Goal: Task Accomplishment & Management: Complete application form

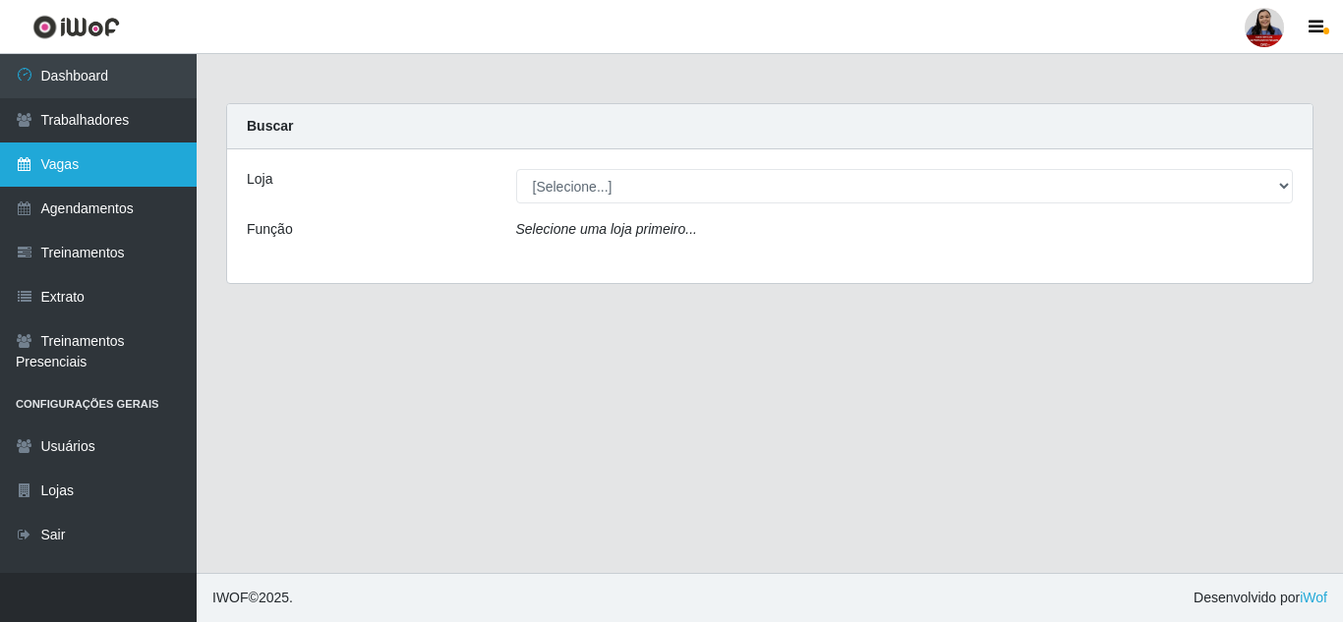
click at [103, 156] on link "Vagas" at bounding box center [98, 165] width 197 height 44
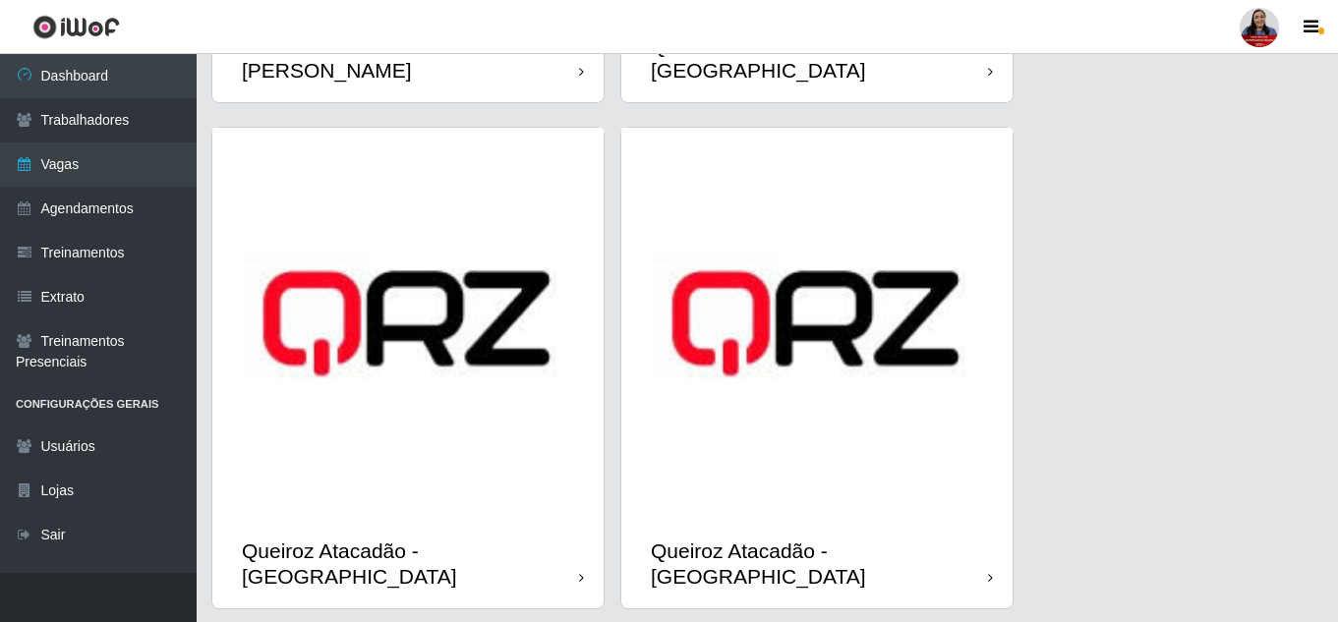
scroll to position [2965, 0]
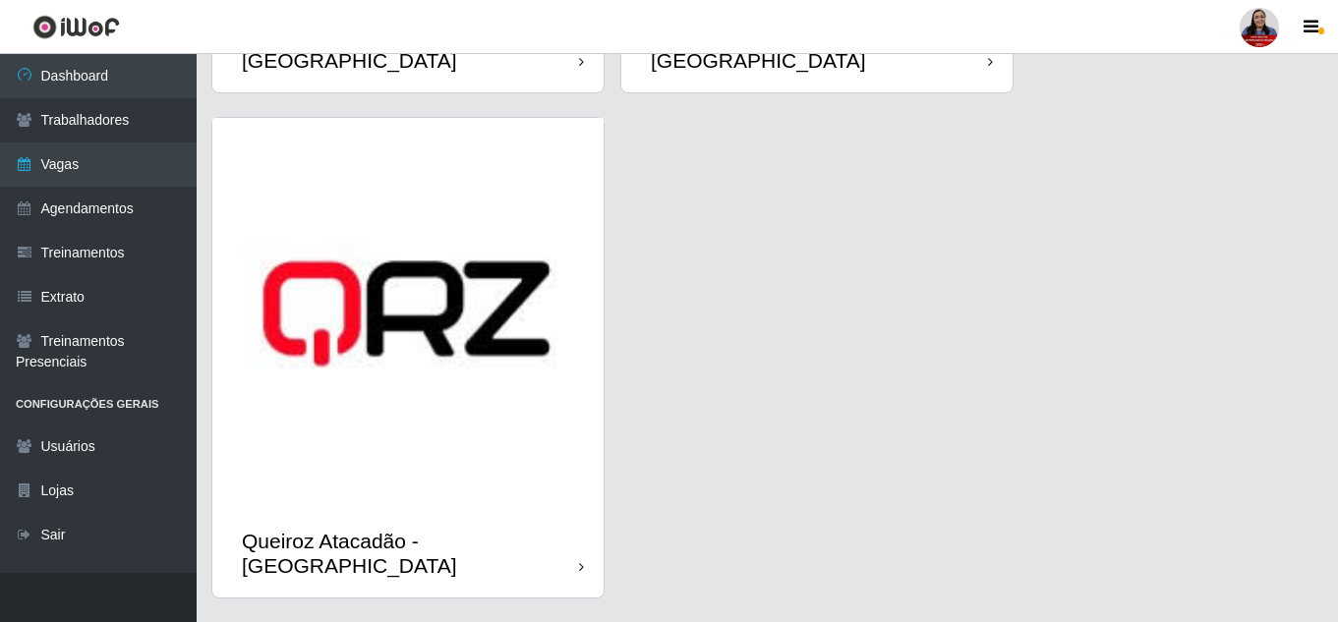
click at [526, 403] on img at bounding box center [407, 313] width 391 height 391
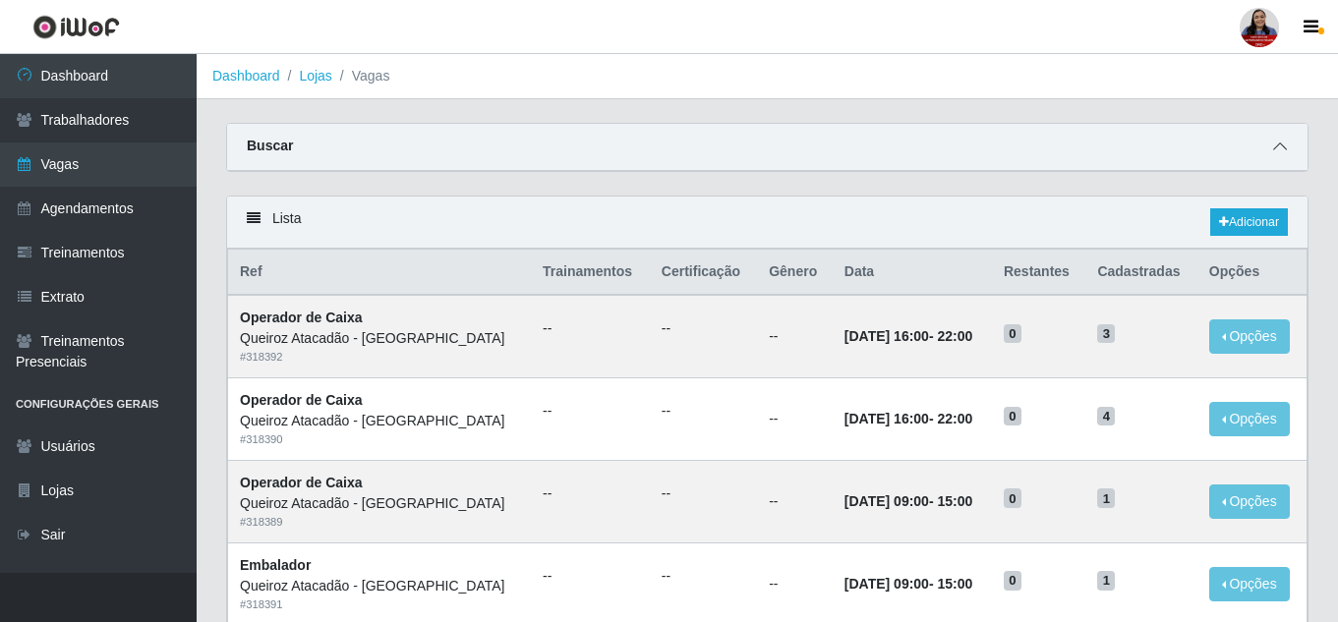
click at [1279, 144] on icon at bounding box center [1280, 147] width 14 height 14
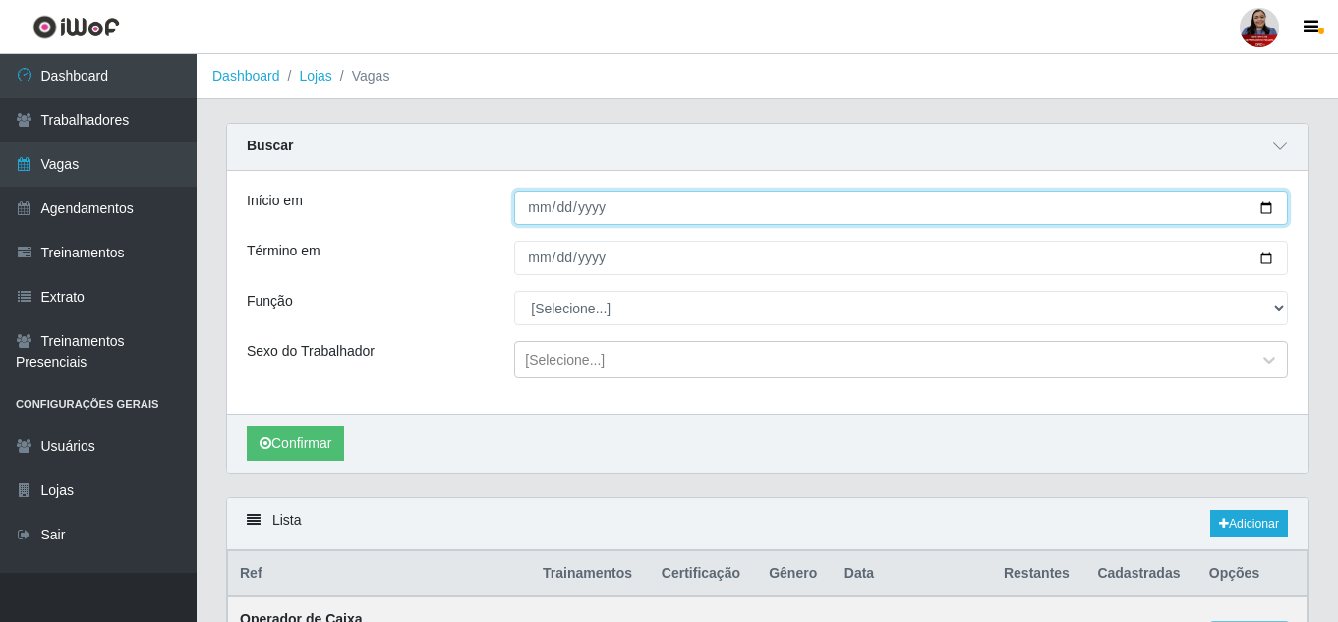
click at [1263, 206] on input "Início em" at bounding box center [901, 208] width 774 height 34
type input "[DATE]"
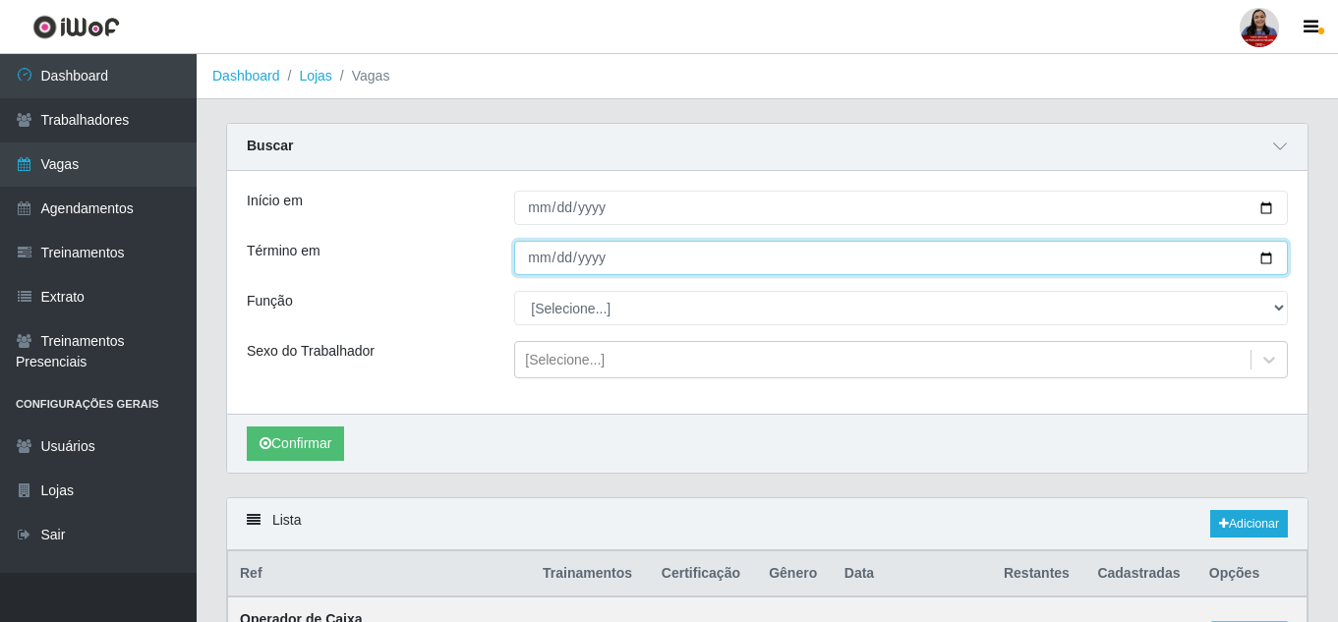
click at [1269, 259] on input "Término em" at bounding box center [901, 258] width 774 height 34
type input "[DATE]"
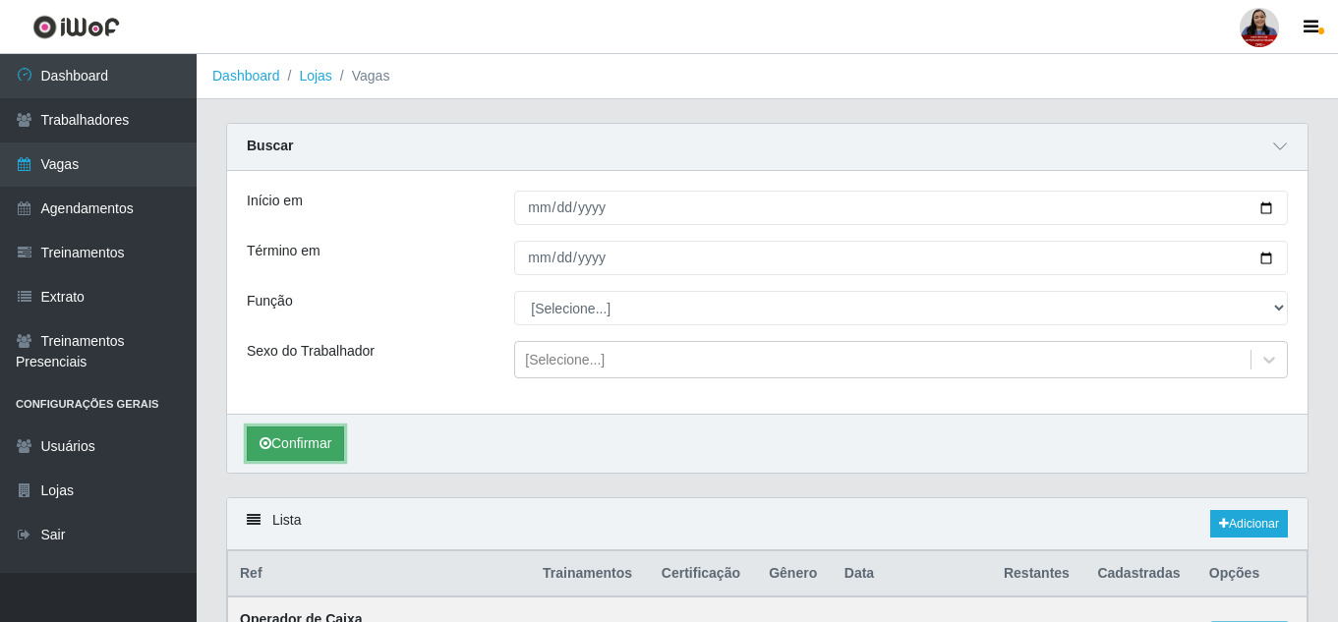
click at [320, 459] on button "Confirmar" at bounding box center [295, 444] width 97 height 34
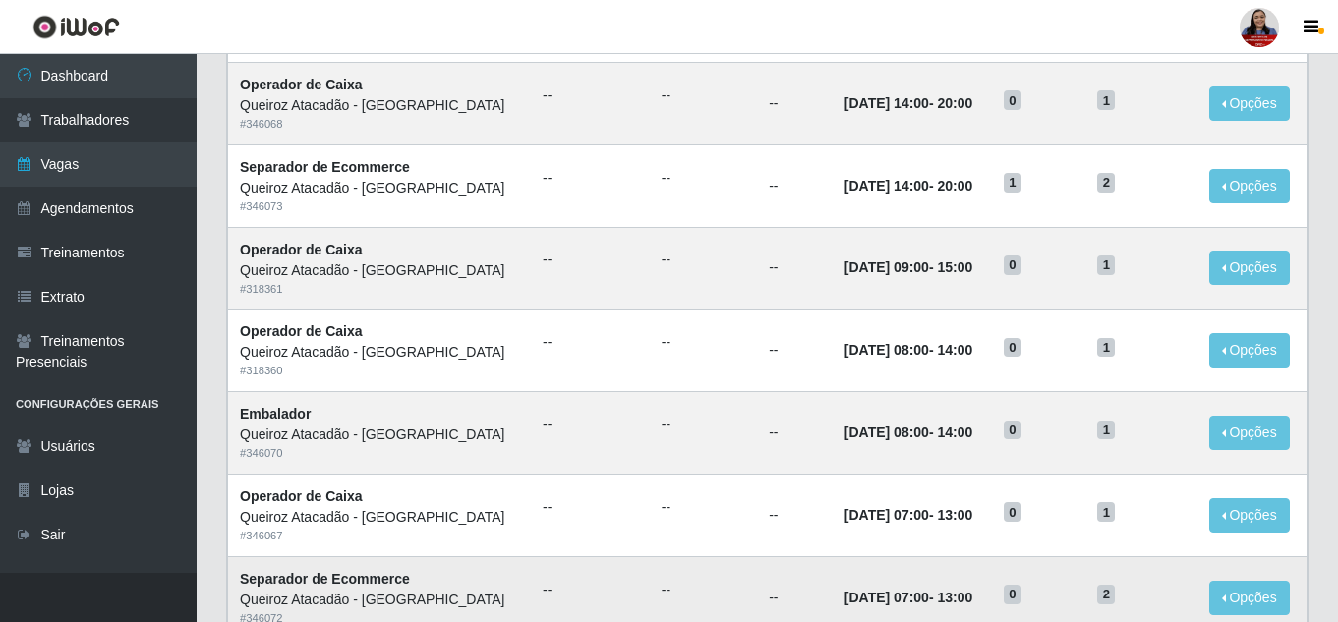
scroll to position [655, 0]
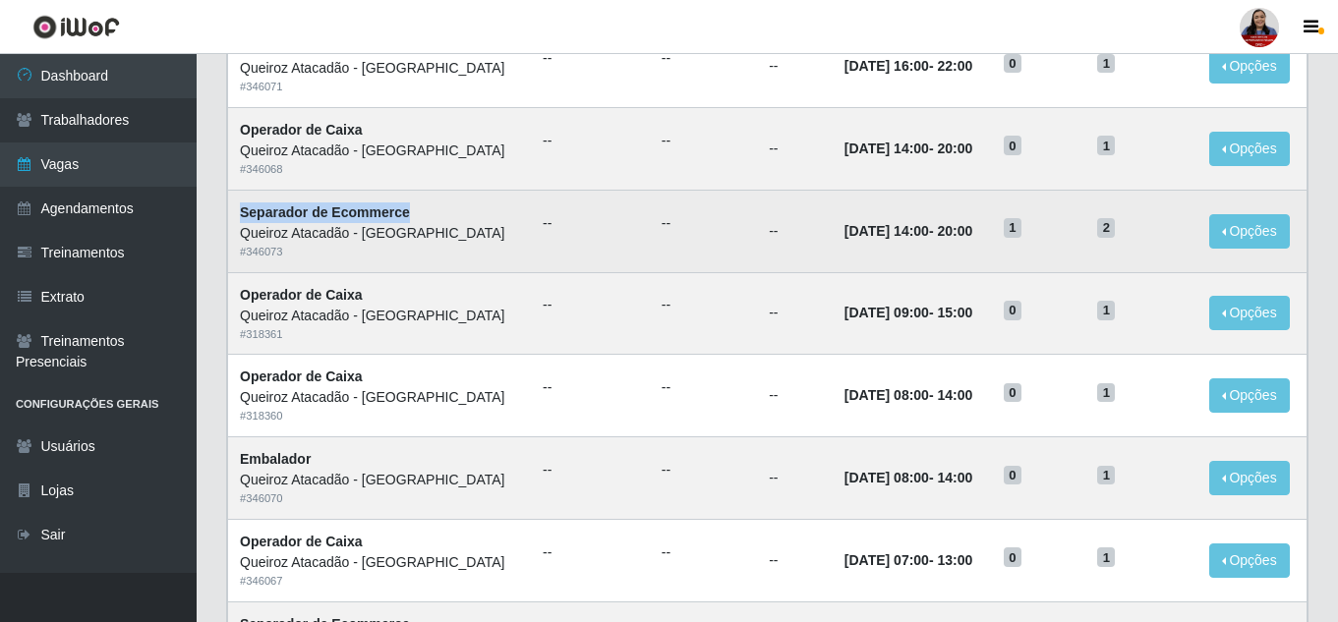
drag, startPoint x: 240, startPoint y: 215, endPoint x: 484, endPoint y: 213, distance: 243.8
click at [484, 213] on td "Separador de Ecommerce Queiroz Atacadão - [GEOGRAPHIC_DATA] # 346073" at bounding box center [380, 231] width 304 height 83
copy strong "Separador de Ecommerce"
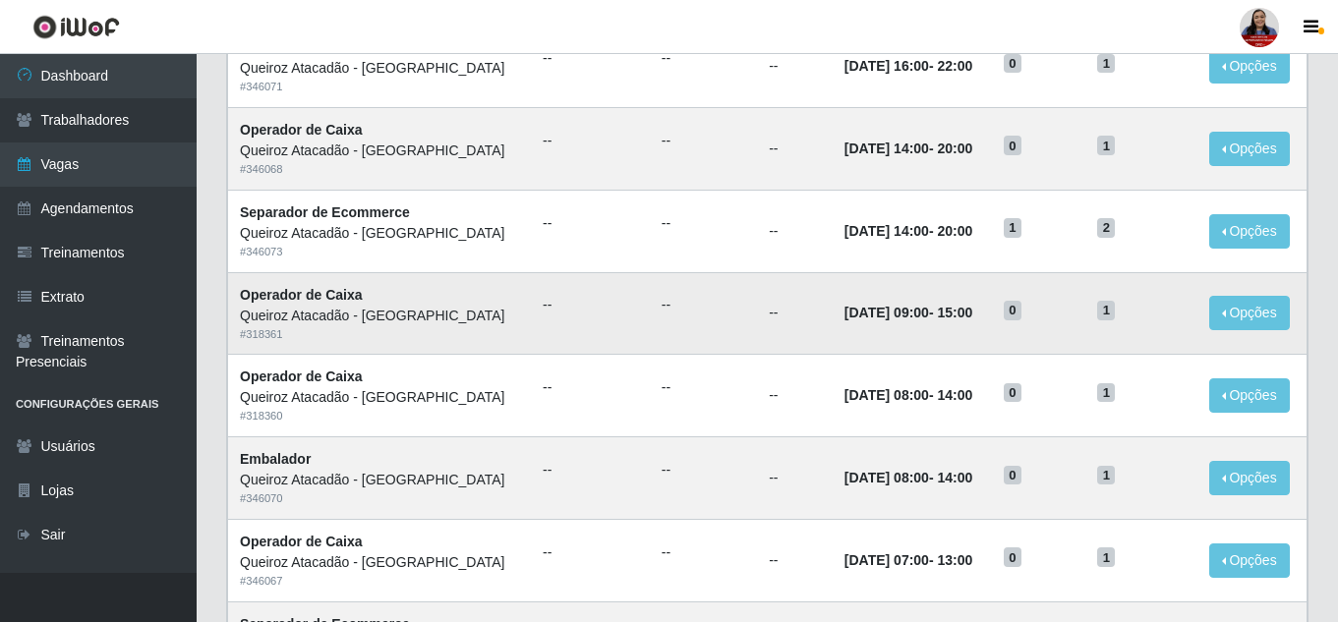
click at [640, 338] on td "--" at bounding box center [590, 313] width 119 height 83
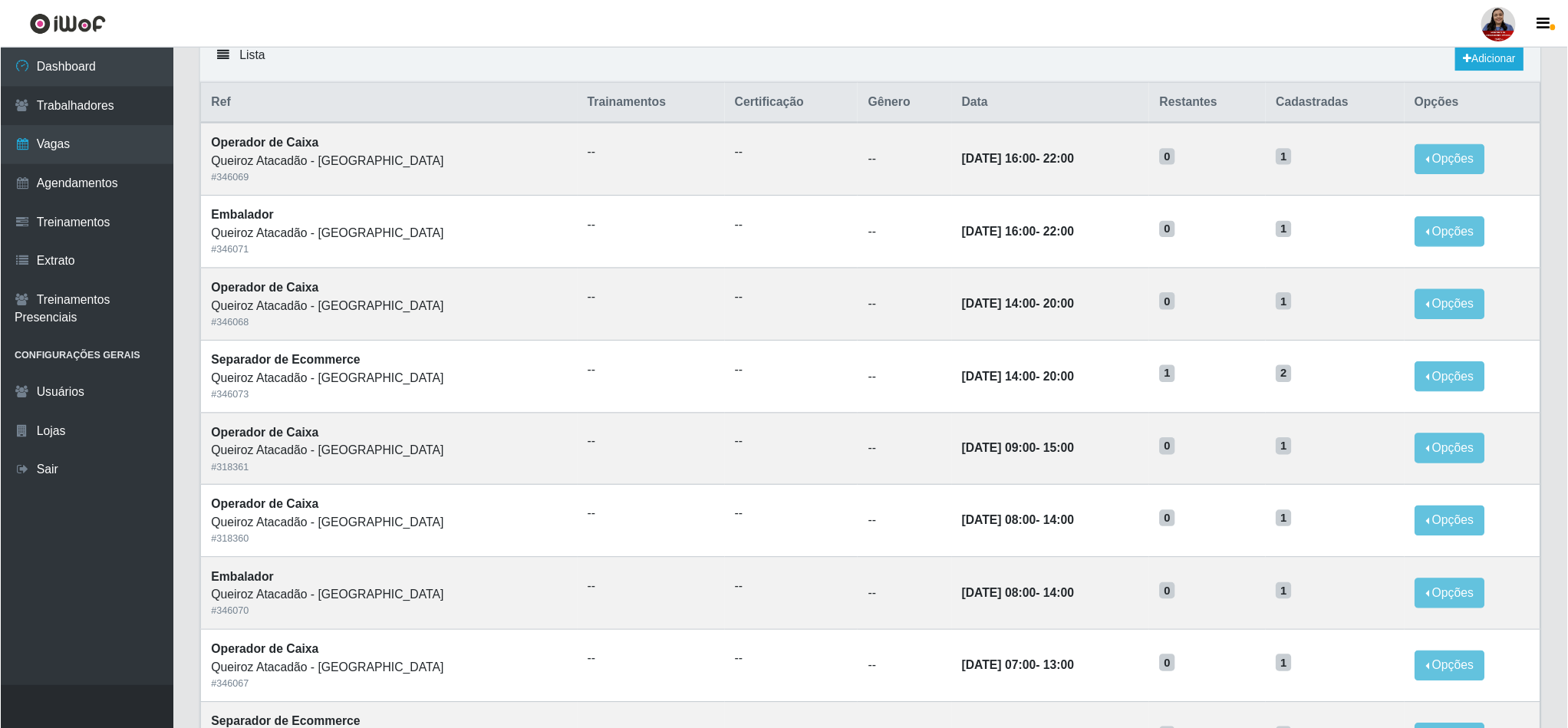
scroll to position [357, 0]
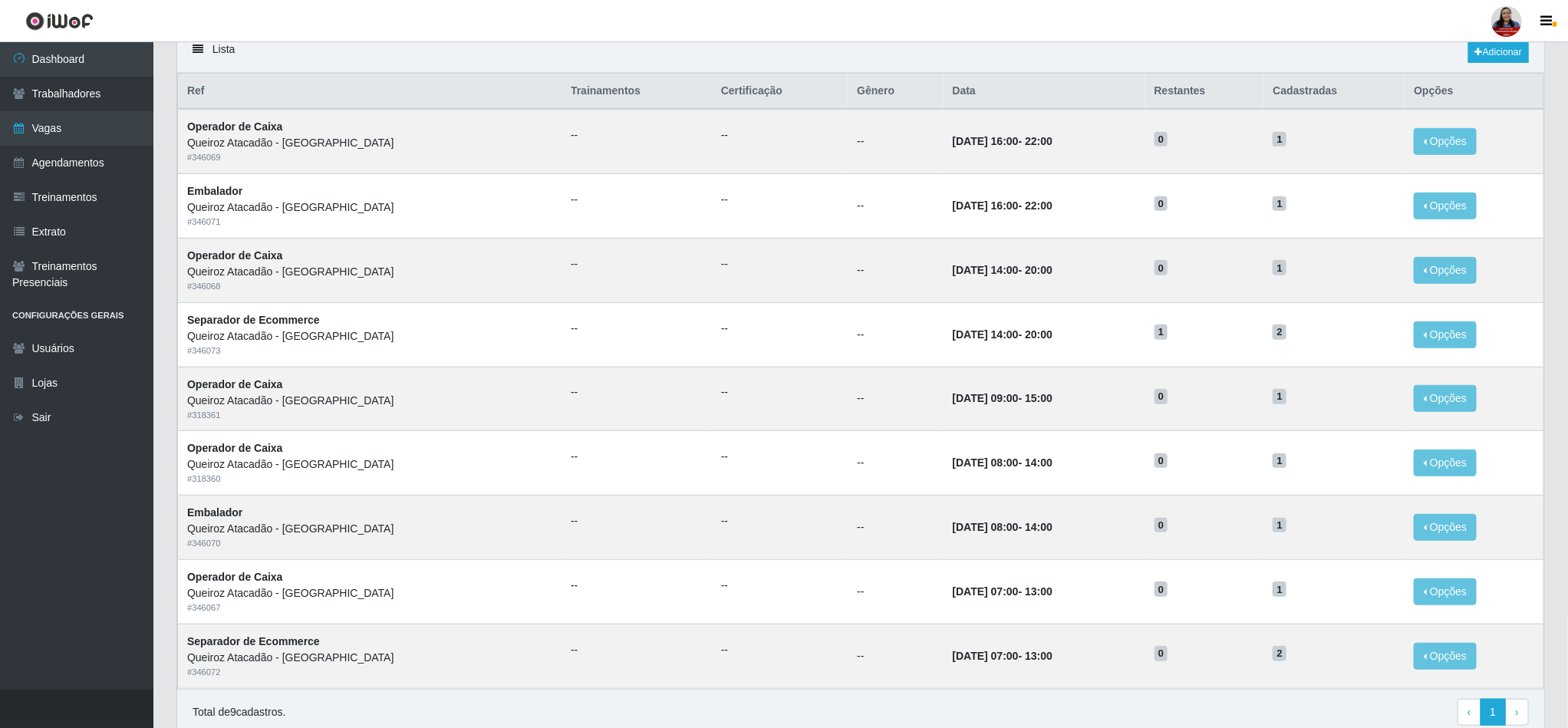
drag, startPoint x: 1035, startPoint y: 2, endPoint x: 882, endPoint y: 65, distance: 165.5
click at [882, 65] on div "Lista Adicionar" at bounding box center [861, 52] width 1367 height 41
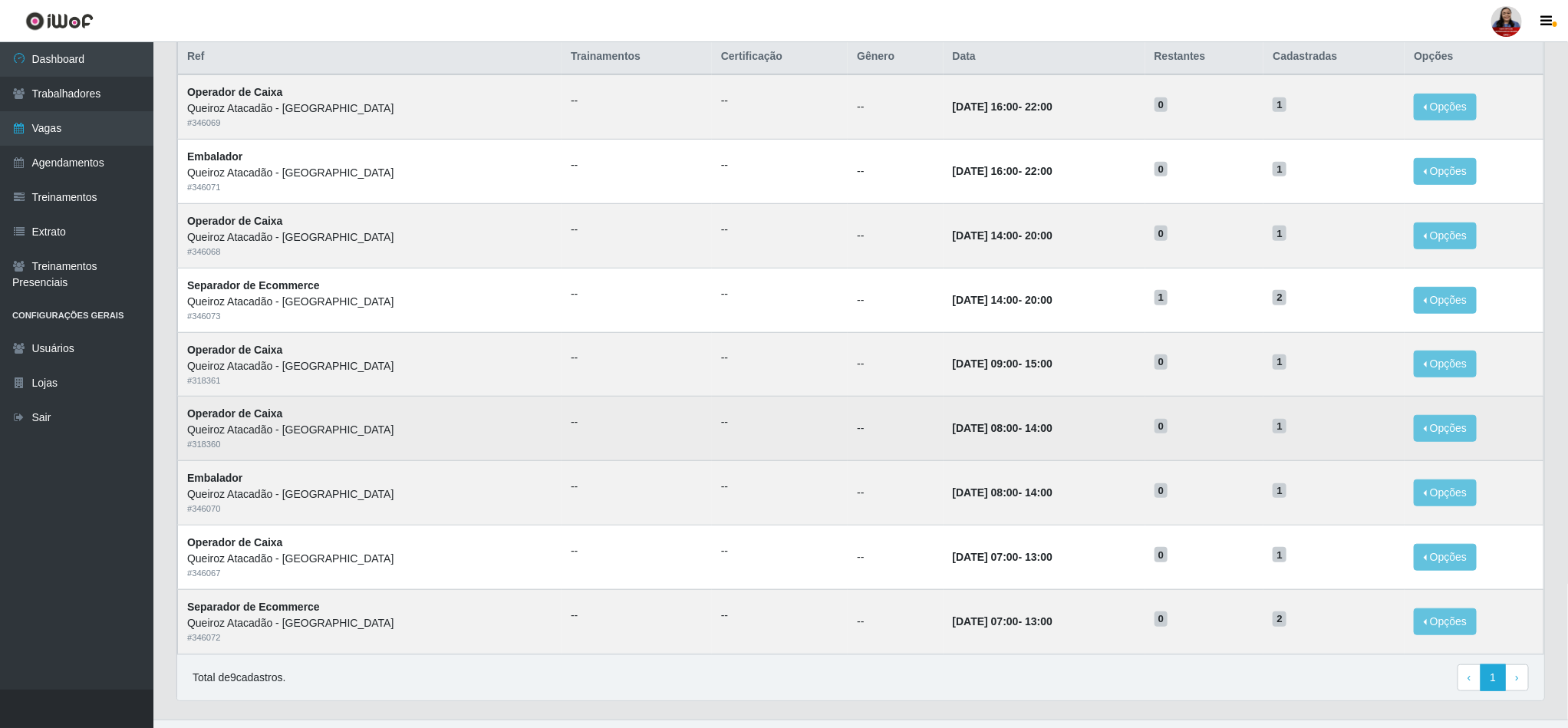
scroll to position [431, 0]
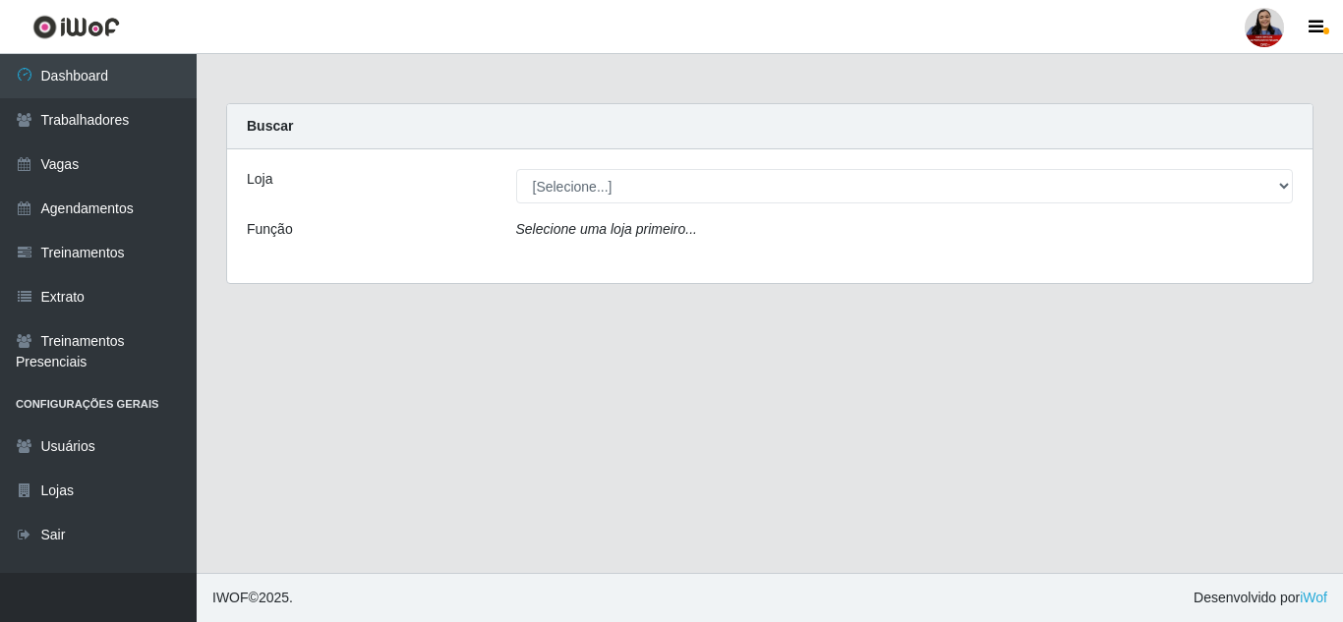
drag, startPoint x: 1941, startPoint y: 1, endPoint x: 657, endPoint y: 425, distance: 1352.7
click at [672, 425] on main "Carregando... Buscar Loja [Selecione...] Hiper [GEOGRAPHIC_DATA] - [GEOGRAPHIC_…" at bounding box center [770, 313] width 1146 height 519
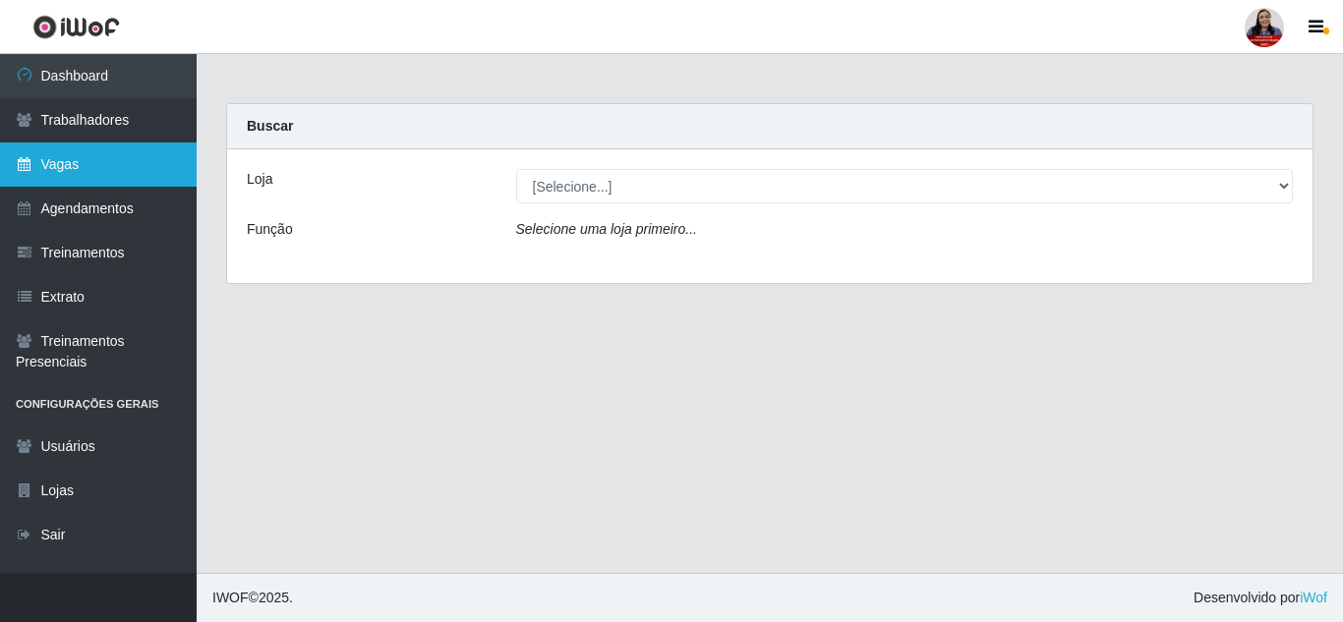
click at [71, 161] on link "Vagas" at bounding box center [98, 165] width 197 height 44
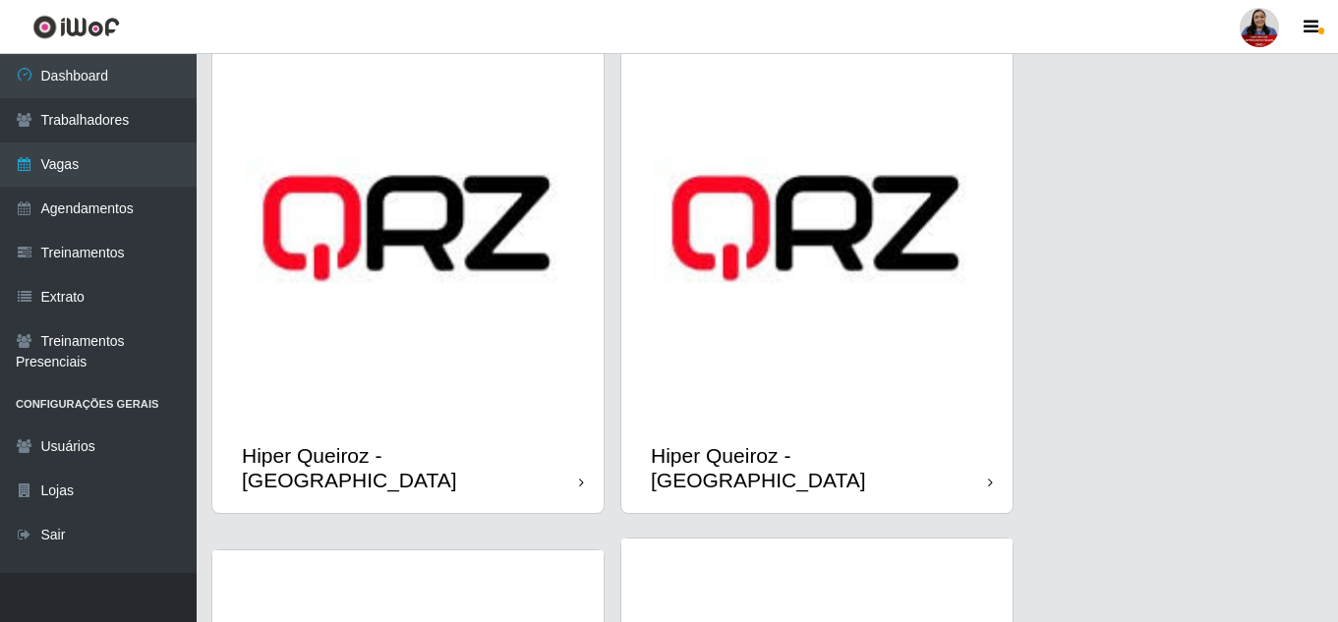
scroll to position [590, 0]
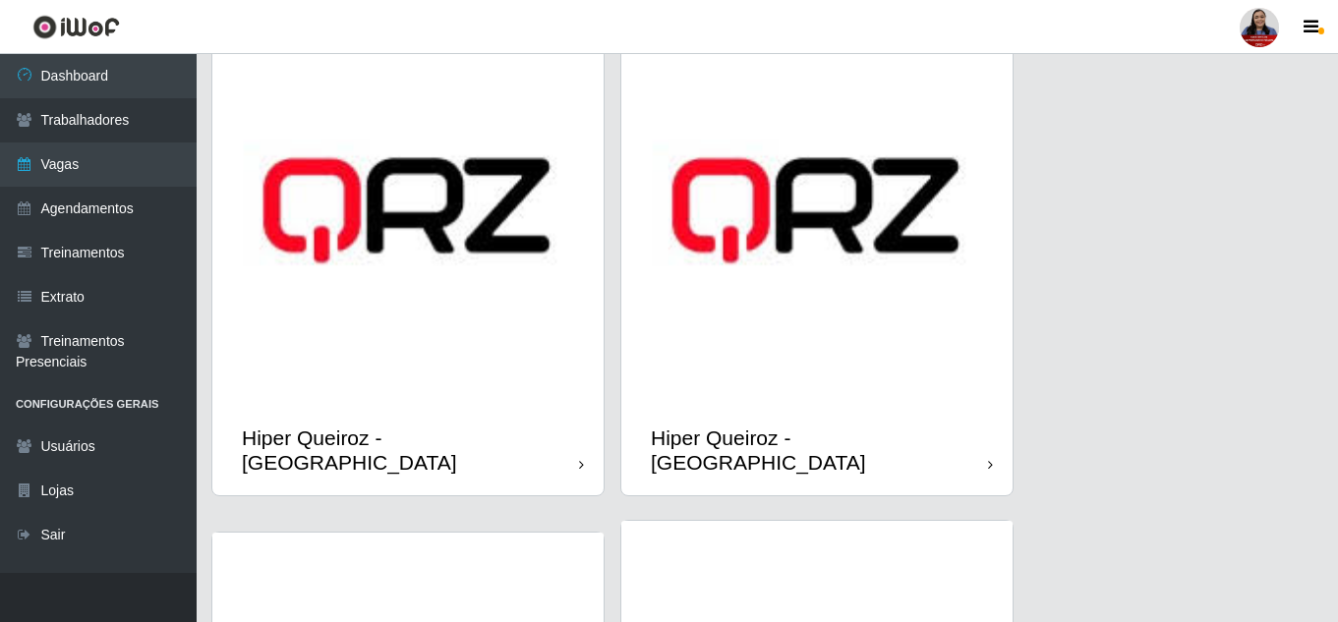
click at [848, 361] on img at bounding box center [816, 210] width 391 height 391
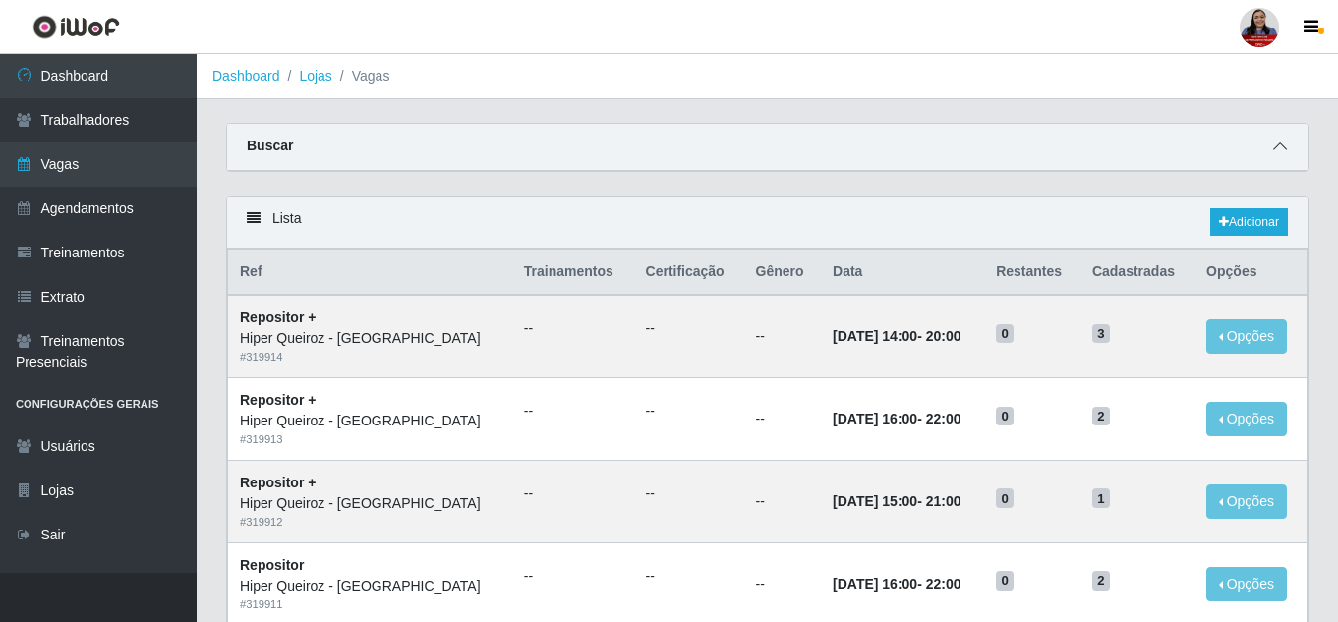
click at [1282, 142] on icon at bounding box center [1280, 147] width 14 height 14
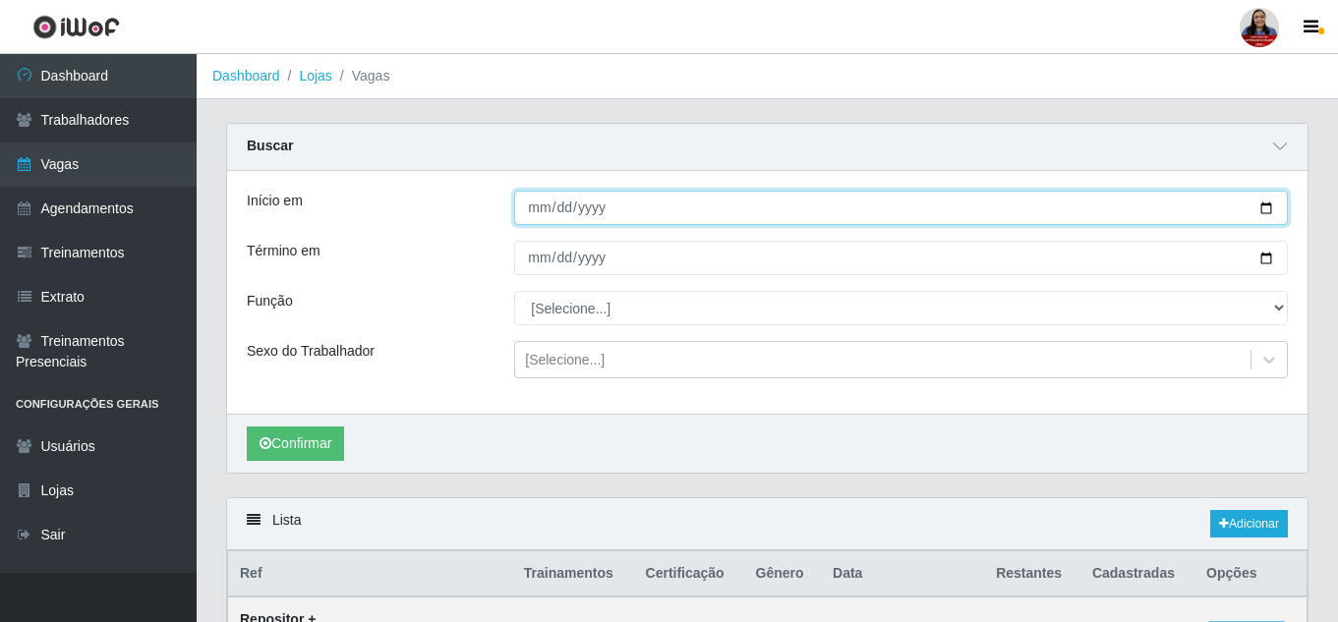
click at [1269, 213] on input "Início em" at bounding box center [901, 208] width 774 height 34
type input "[DATE]"
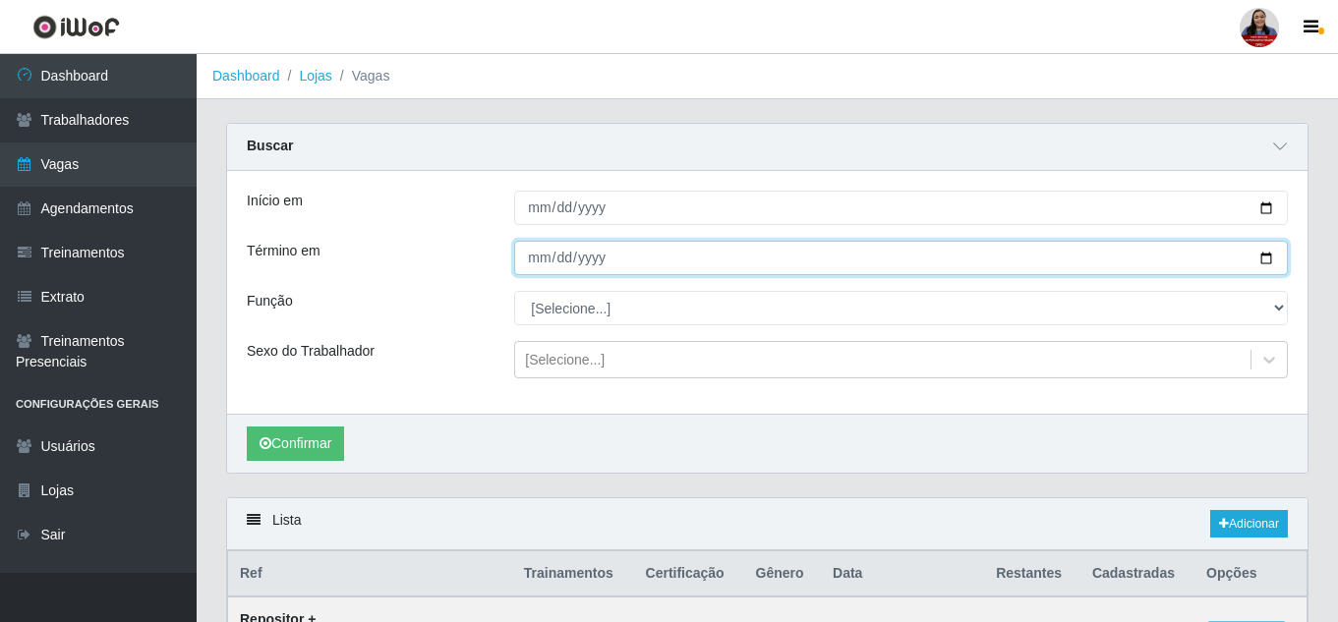
click at [1268, 254] on input "Término em" at bounding box center [901, 258] width 774 height 34
type input "[DATE]"
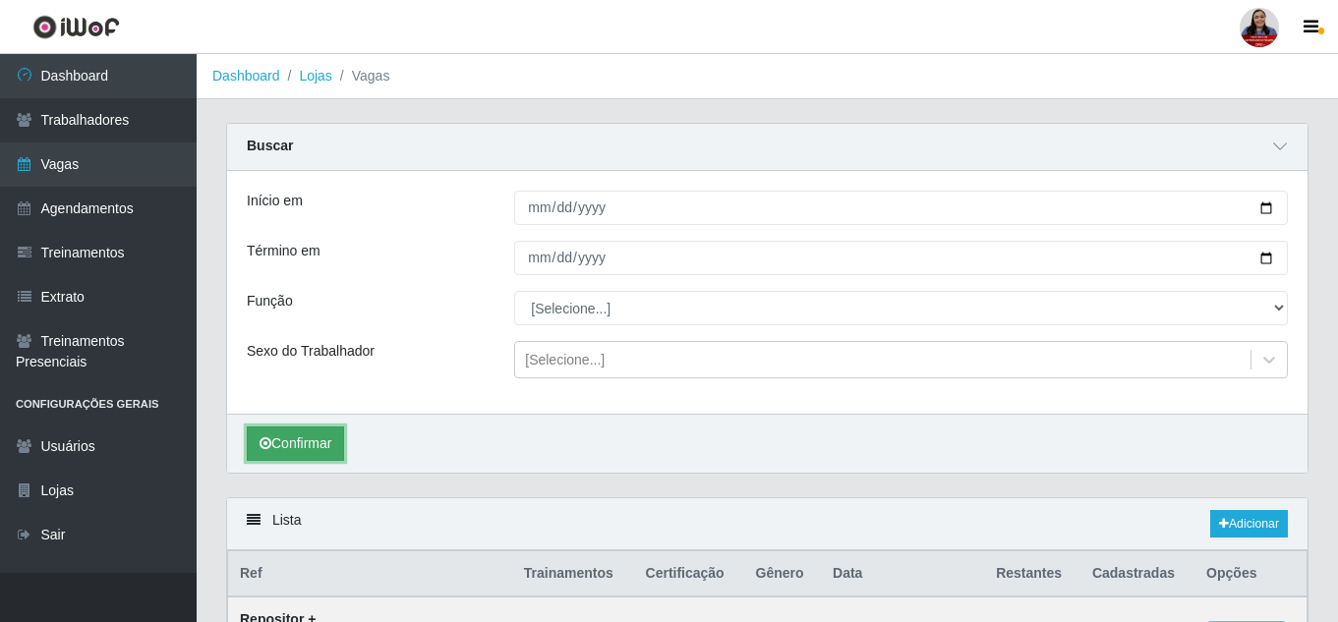
click at [340, 450] on button "Confirmar" at bounding box center [295, 444] width 97 height 34
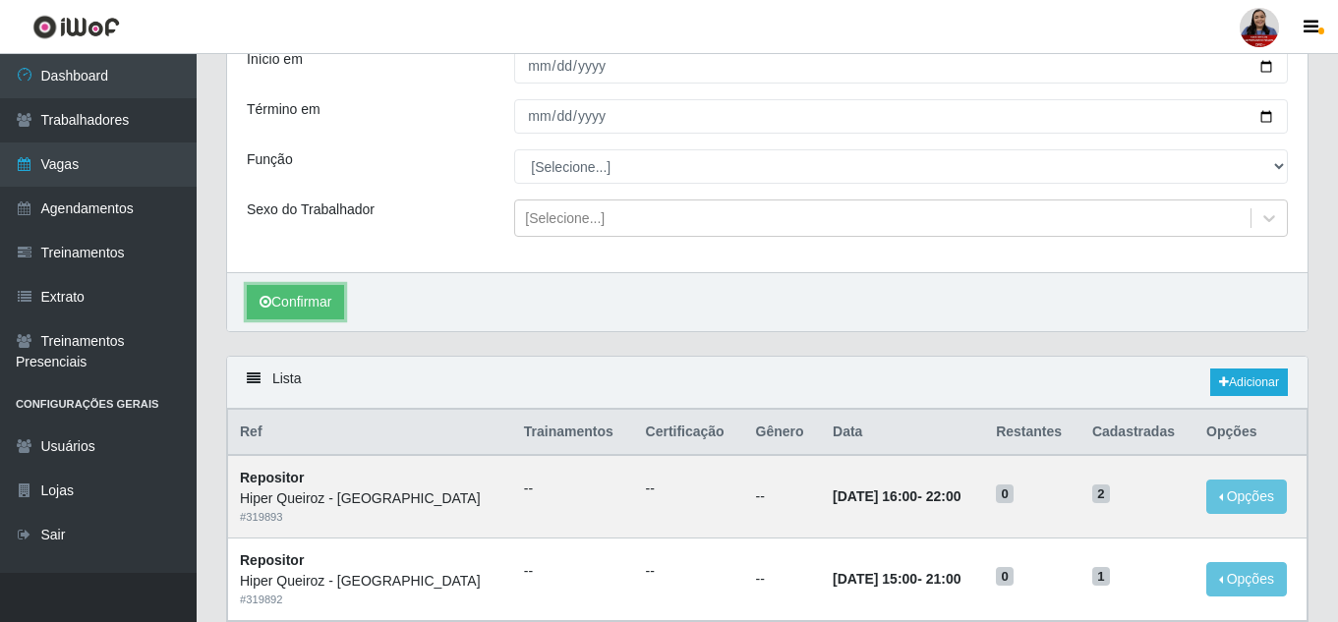
scroll to position [98, 0]
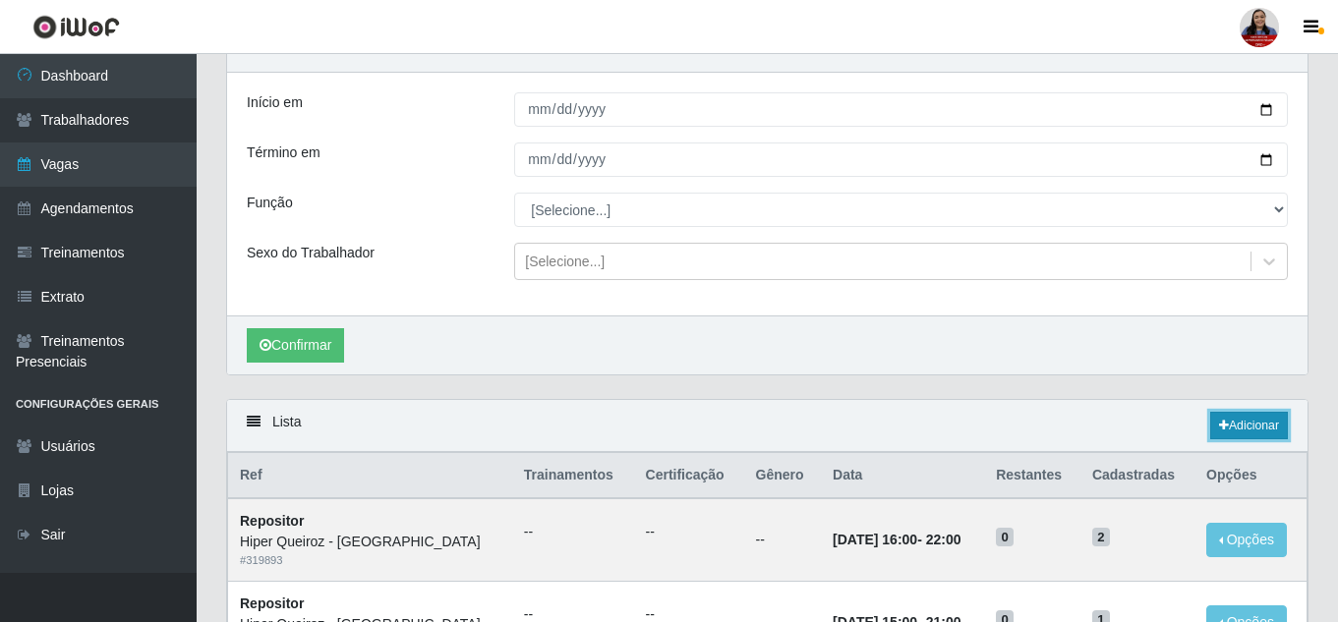
click at [1253, 420] on link "Adicionar" at bounding box center [1249, 426] width 78 height 28
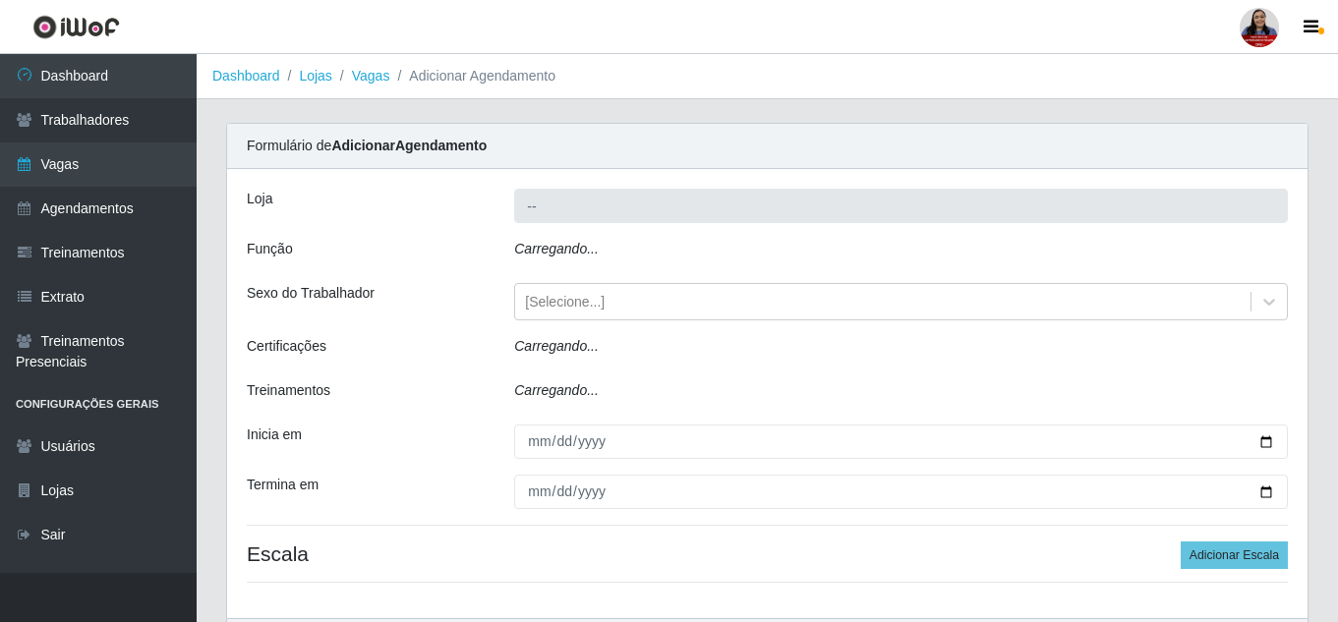
type input "Hiper Queiroz - [GEOGRAPHIC_DATA]"
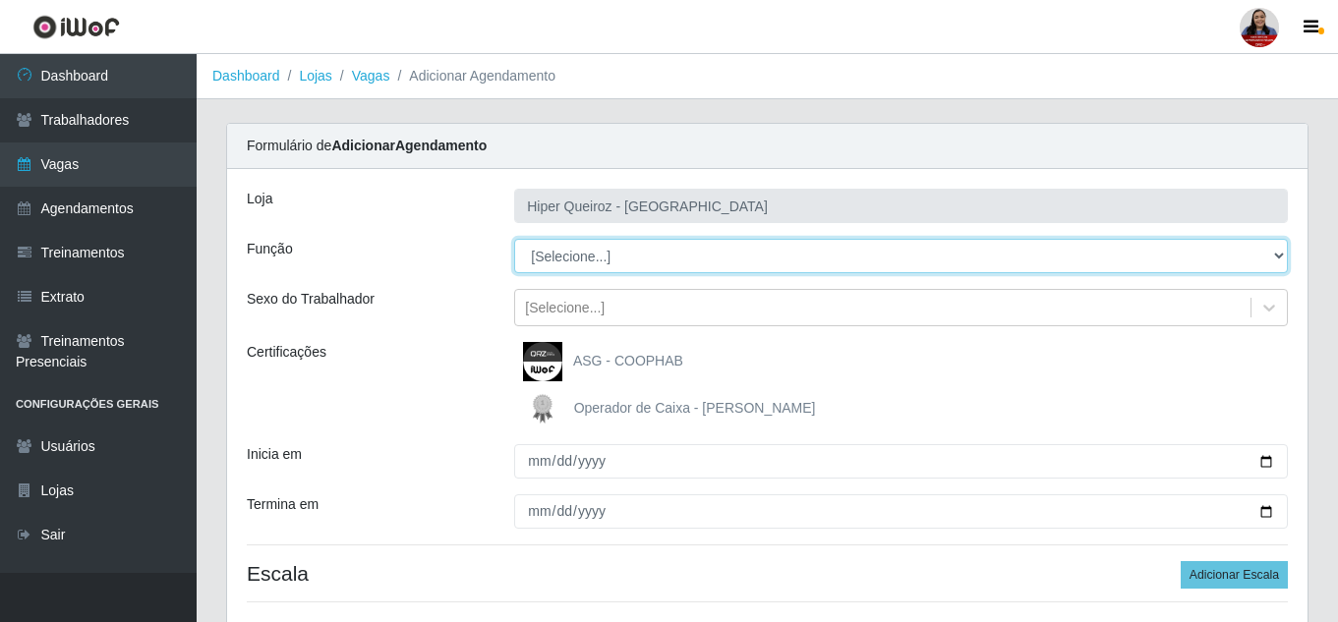
click at [616, 251] on select "[Selecione...] ASG ASG + ASG ++ Embalador Embalador + Embalador ++ Repositor Re…" at bounding box center [901, 256] width 774 height 34
select select "16"
click at [514, 239] on select "[Selecione...] ASG ASG + ASG ++ Embalador Embalador + Embalador ++ Repositor Re…" at bounding box center [901, 256] width 774 height 34
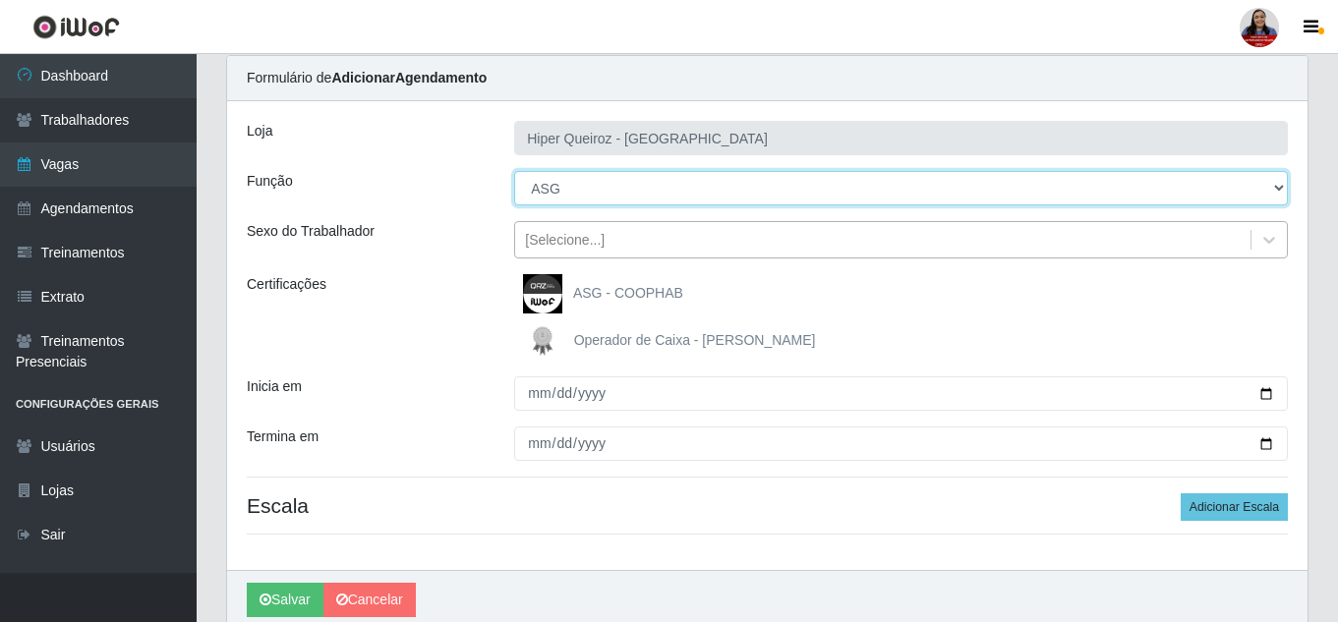
scroll to position [98, 0]
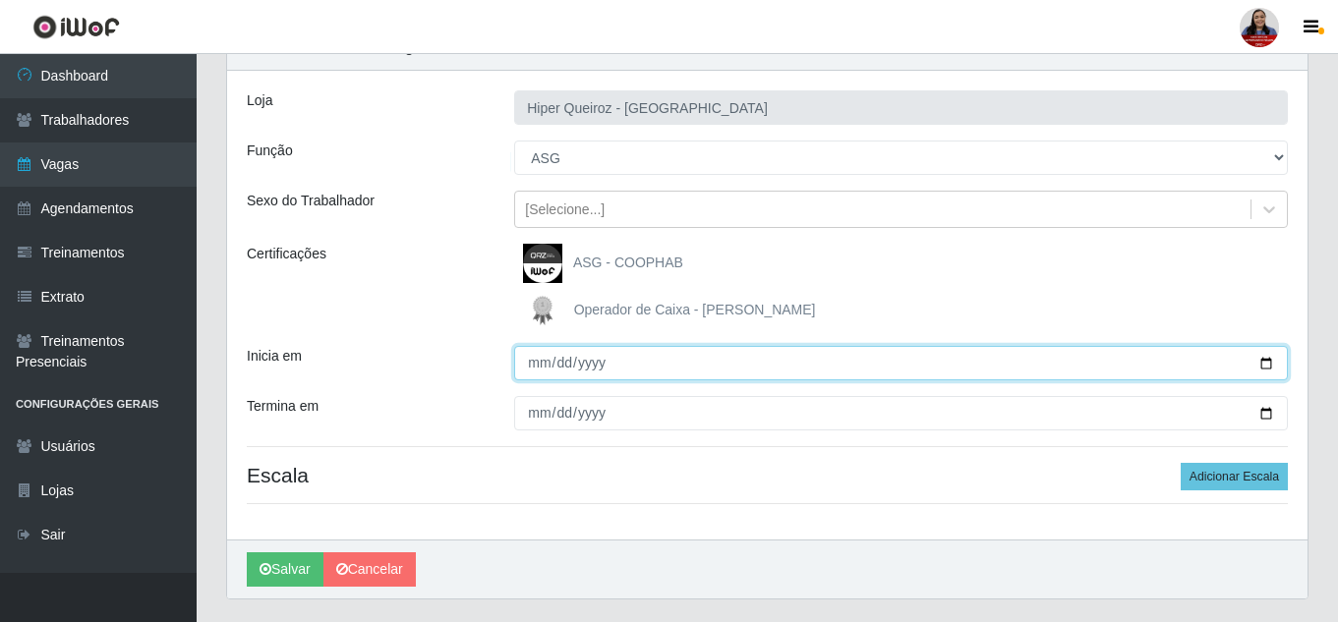
click at [1264, 369] on input "Inicia em" at bounding box center [901, 363] width 774 height 34
type input "2025-09-19"
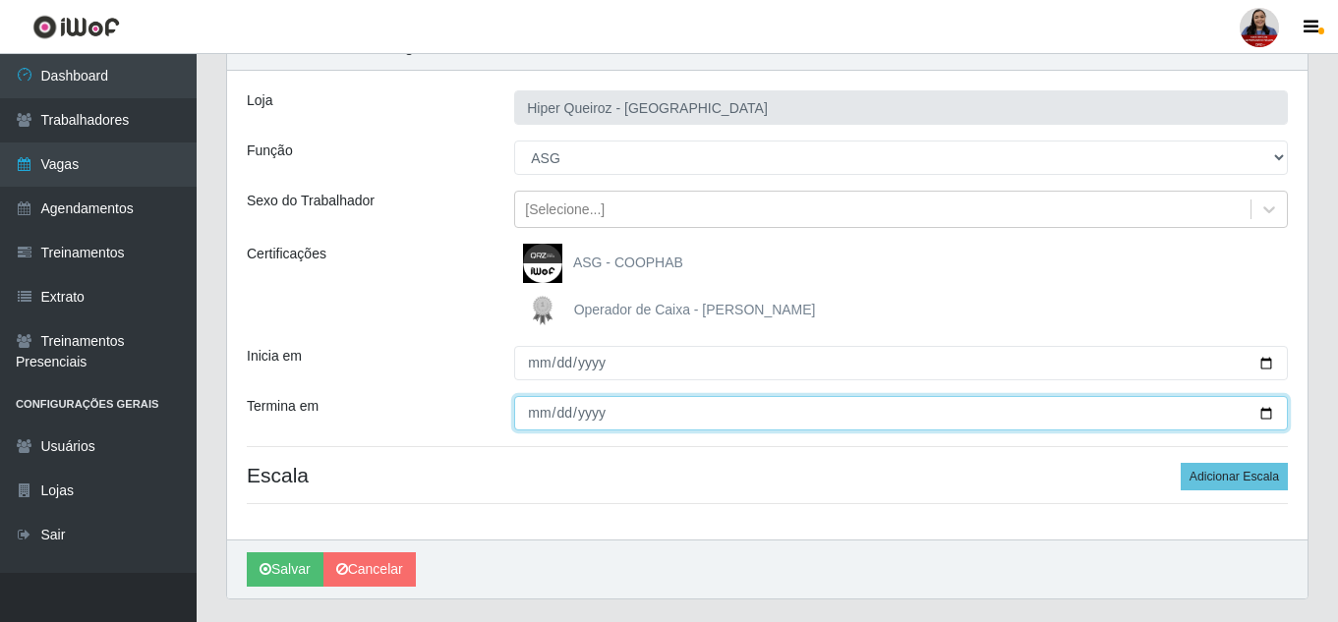
click at [1269, 416] on input "Termina em" at bounding box center [901, 413] width 774 height 34
type input "2025-09-19"
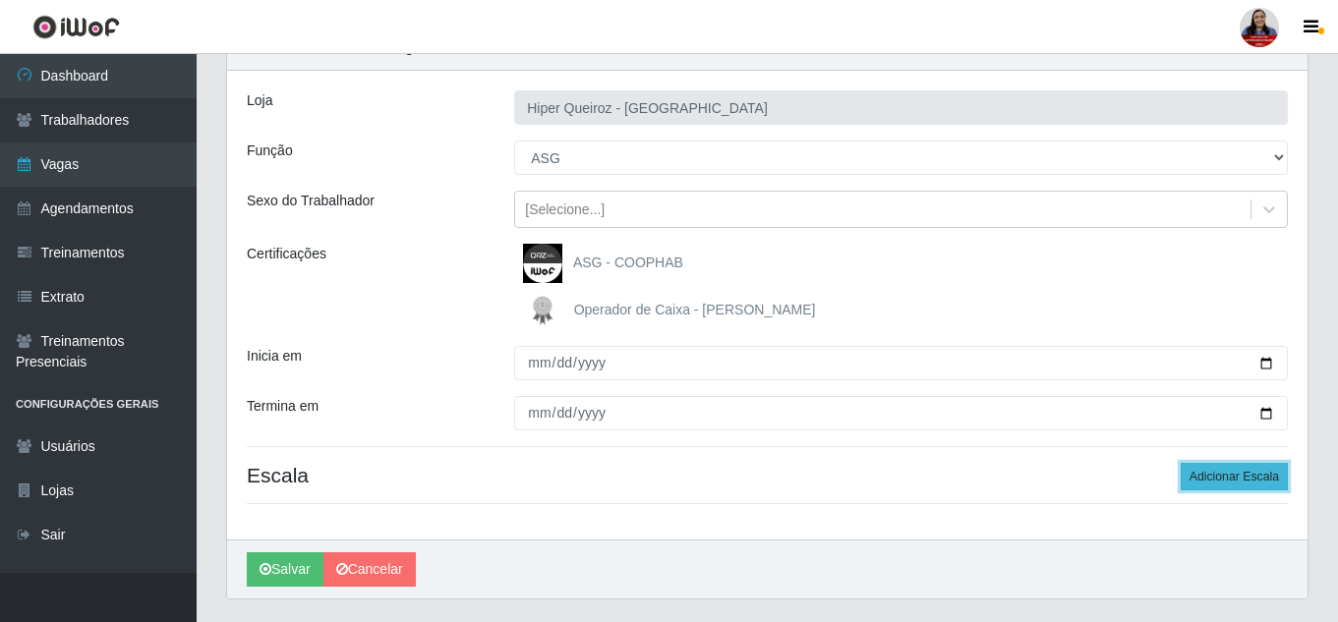
click at [1235, 477] on button "Adicionar Escala" at bounding box center [1233, 477] width 107 height 28
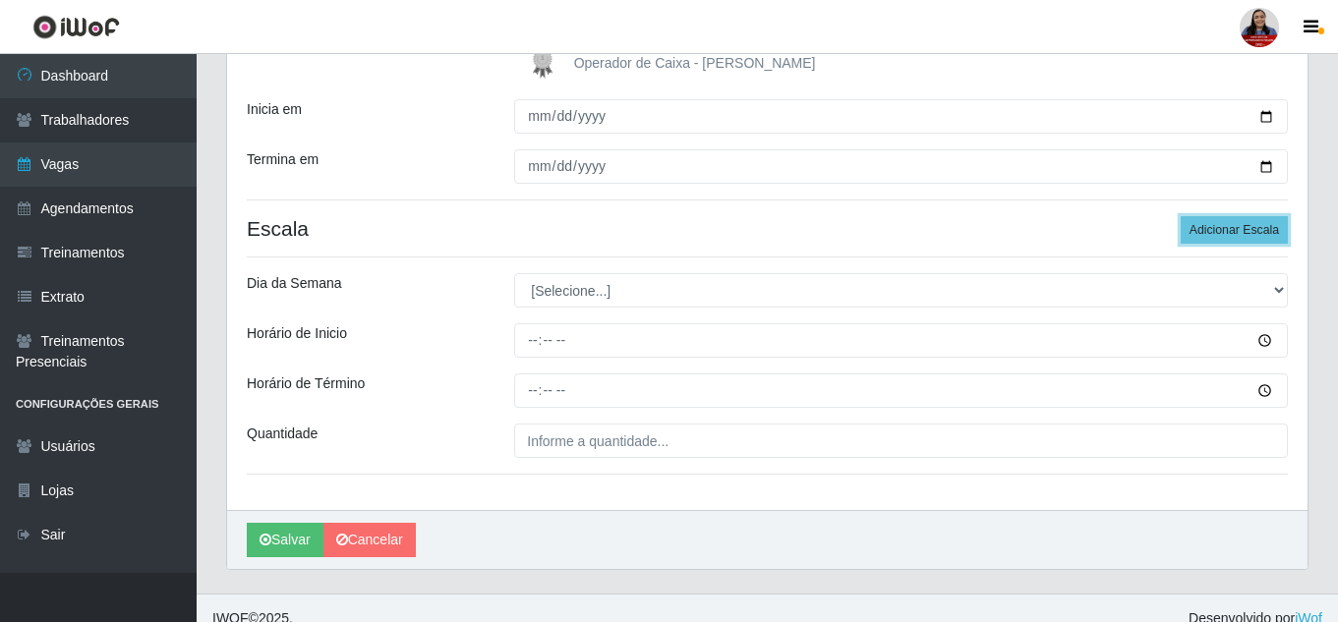
scroll to position [366, 0]
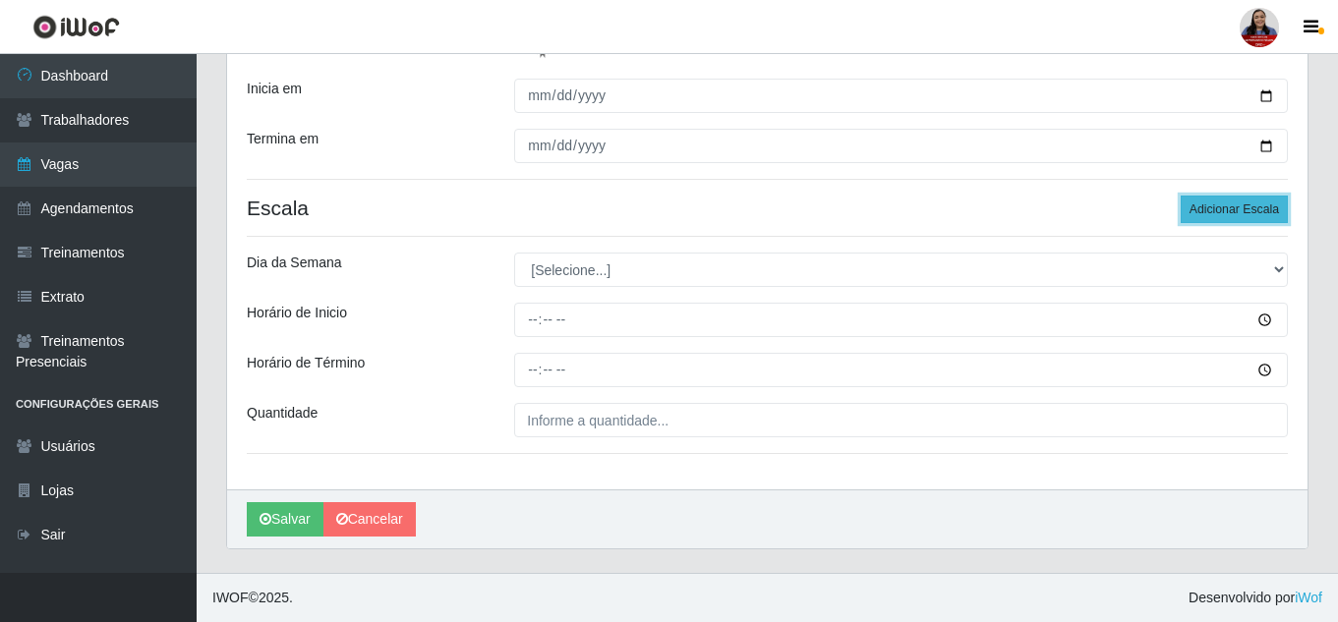
click at [1219, 205] on button "Adicionar Escala" at bounding box center [1233, 210] width 107 height 28
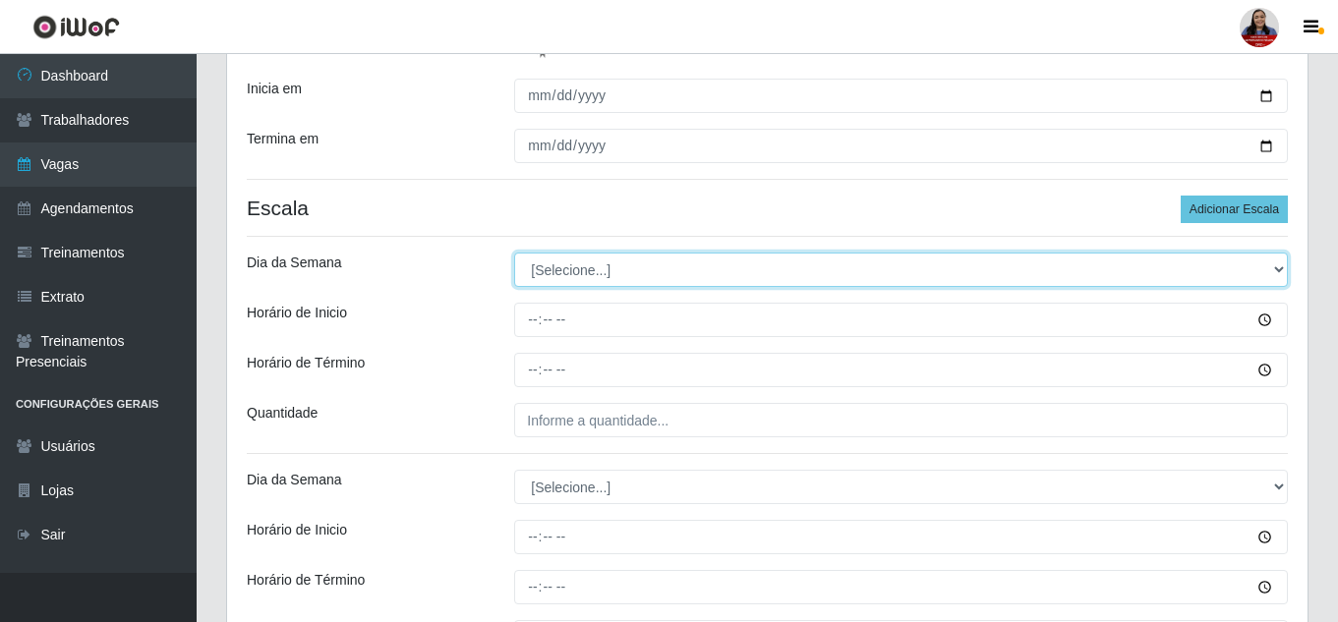
click at [664, 268] on select "[Selecione...] Segunda Terça Quarta Quinta Sexta Sábado Domingo" at bounding box center [901, 270] width 774 height 34
select select "4"
click at [514, 253] on select "[Selecione...] Segunda Terça Quarta Quinta Sexta Sábado Domingo" at bounding box center [901, 270] width 774 height 34
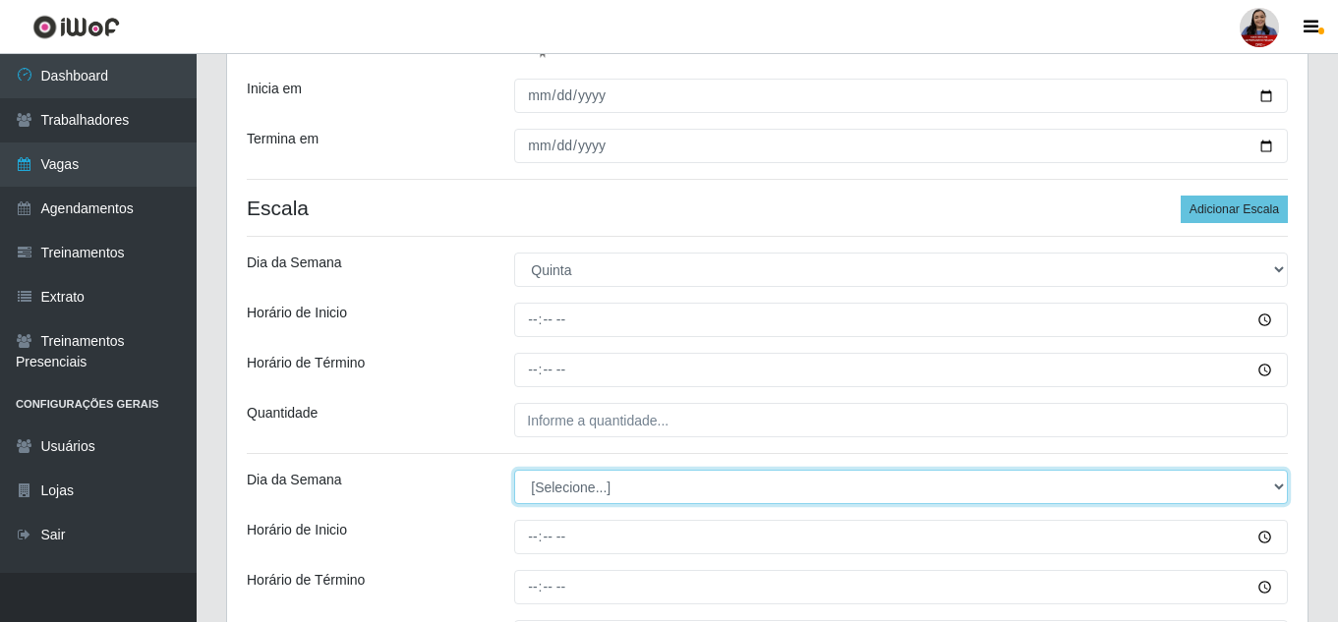
click at [617, 489] on select "[Selecione...] Segunda Terça Quarta Quinta Sexta Sábado Domingo" at bounding box center [901, 487] width 774 height 34
select select "4"
click at [514, 470] on select "[Selecione...] Segunda Terça Quarta Quinta Sexta Sábado Domingo" at bounding box center [901, 487] width 774 height 34
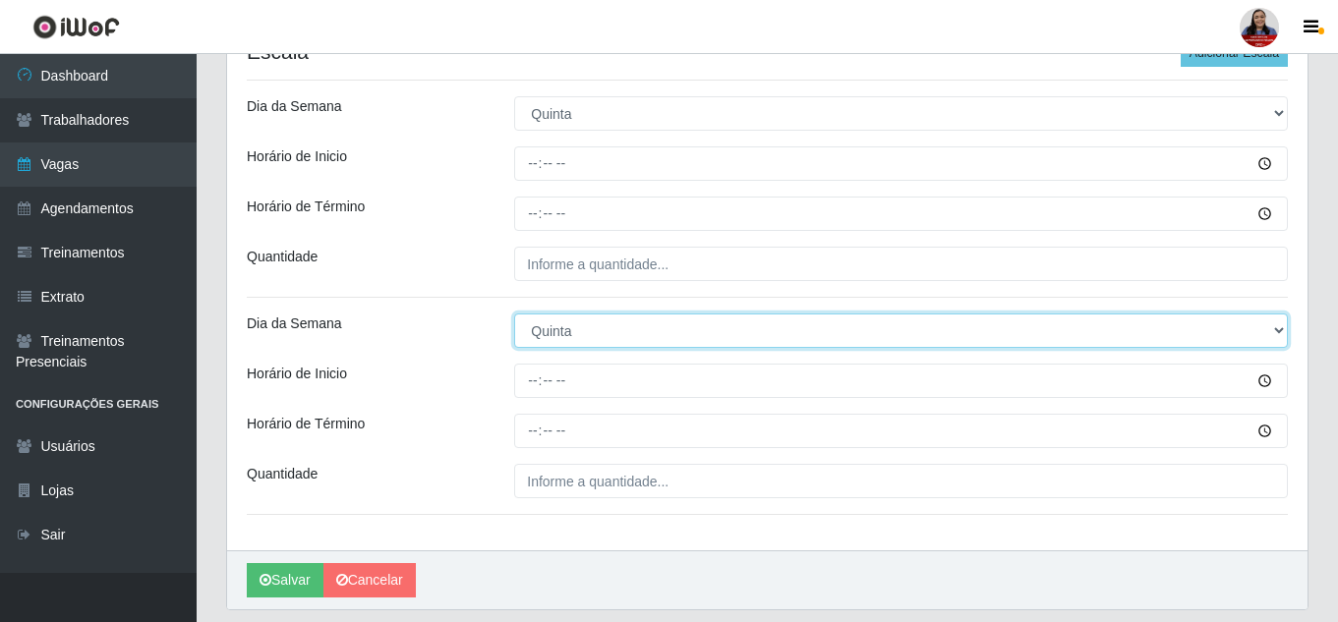
scroll to position [562, 0]
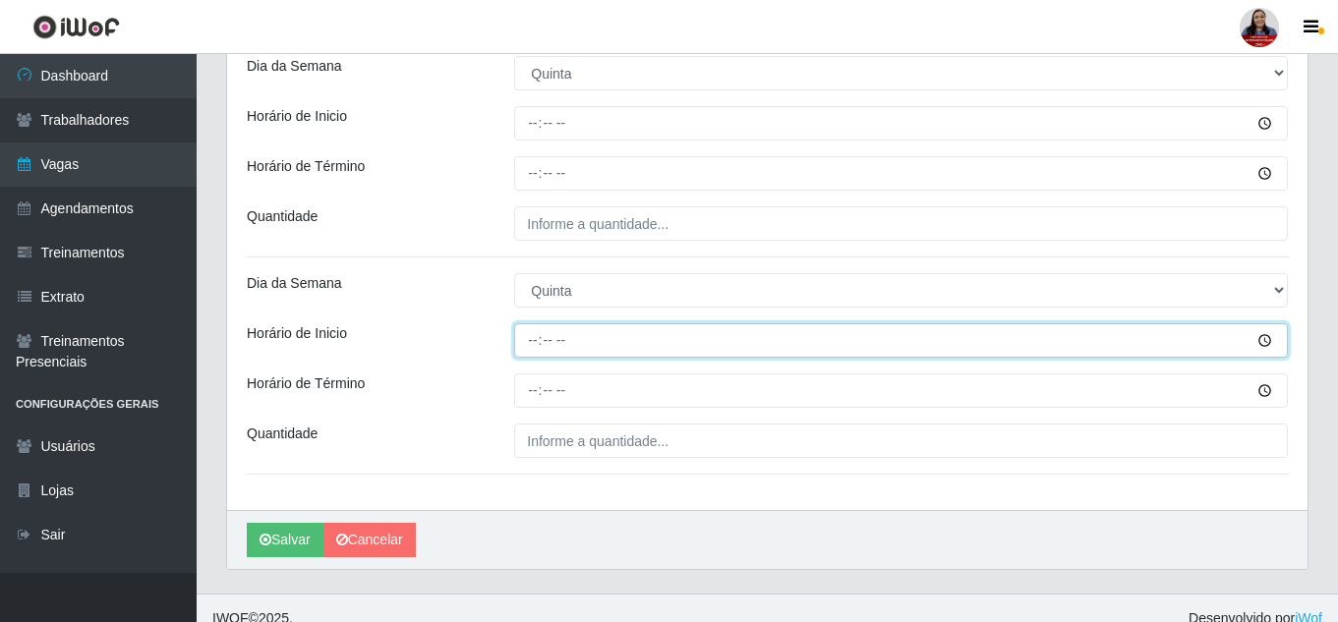
click at [539, 344] on input "Horário de Inicio" at bounding box center [901, 340] width 774 height 34
type input "12:00"
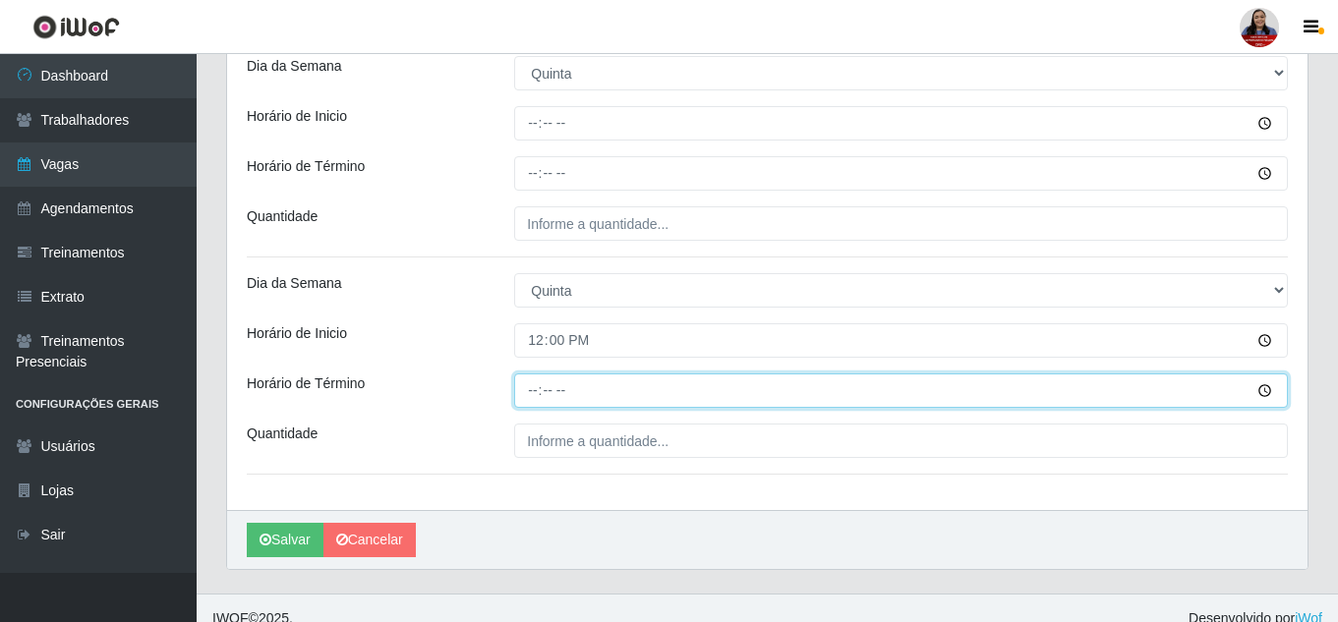
type input "18:00"
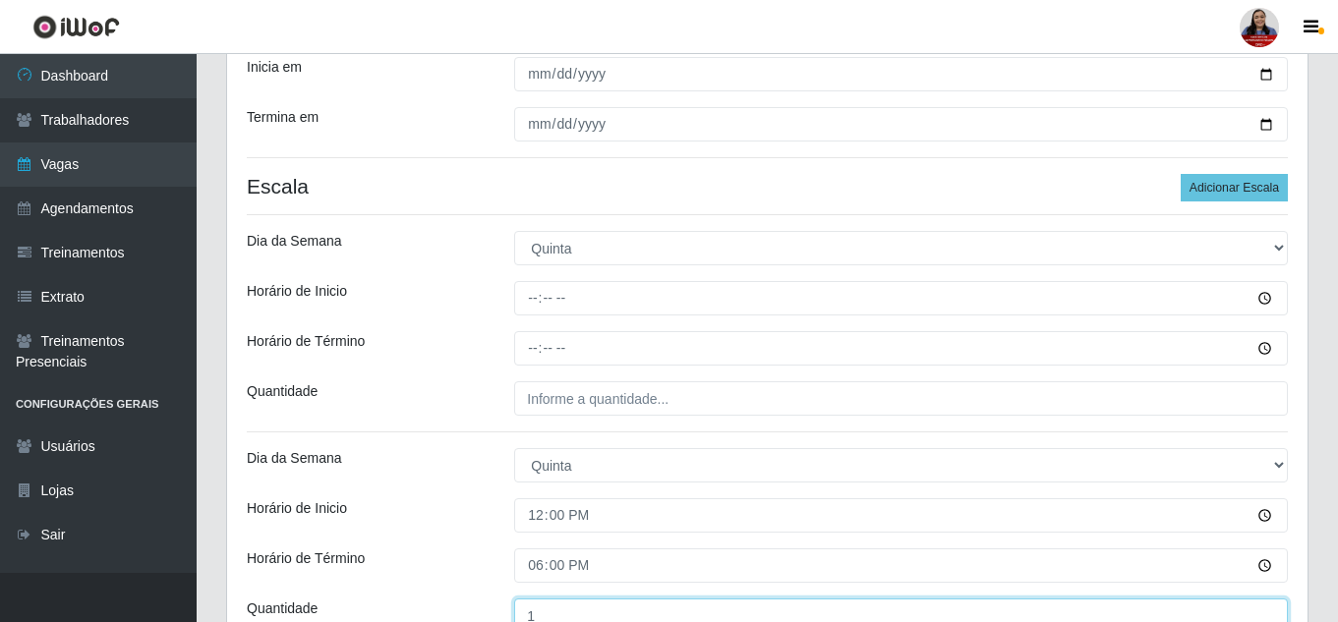
scroll to position [366, 0]
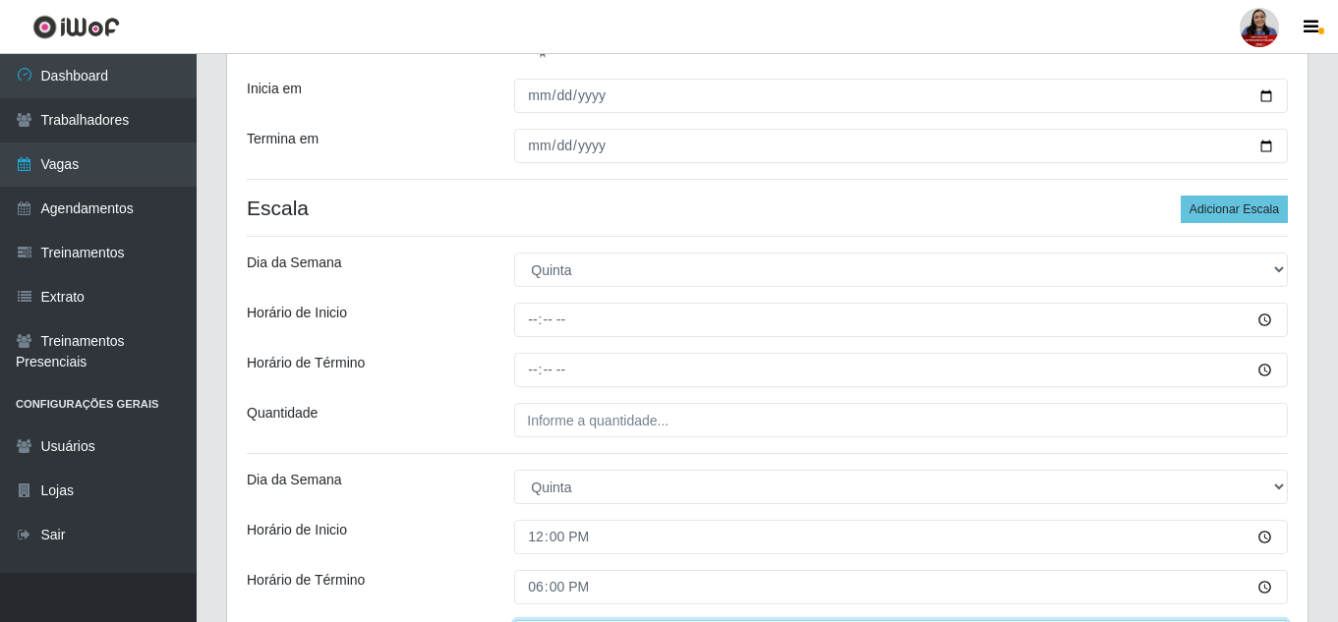
type input "1__"
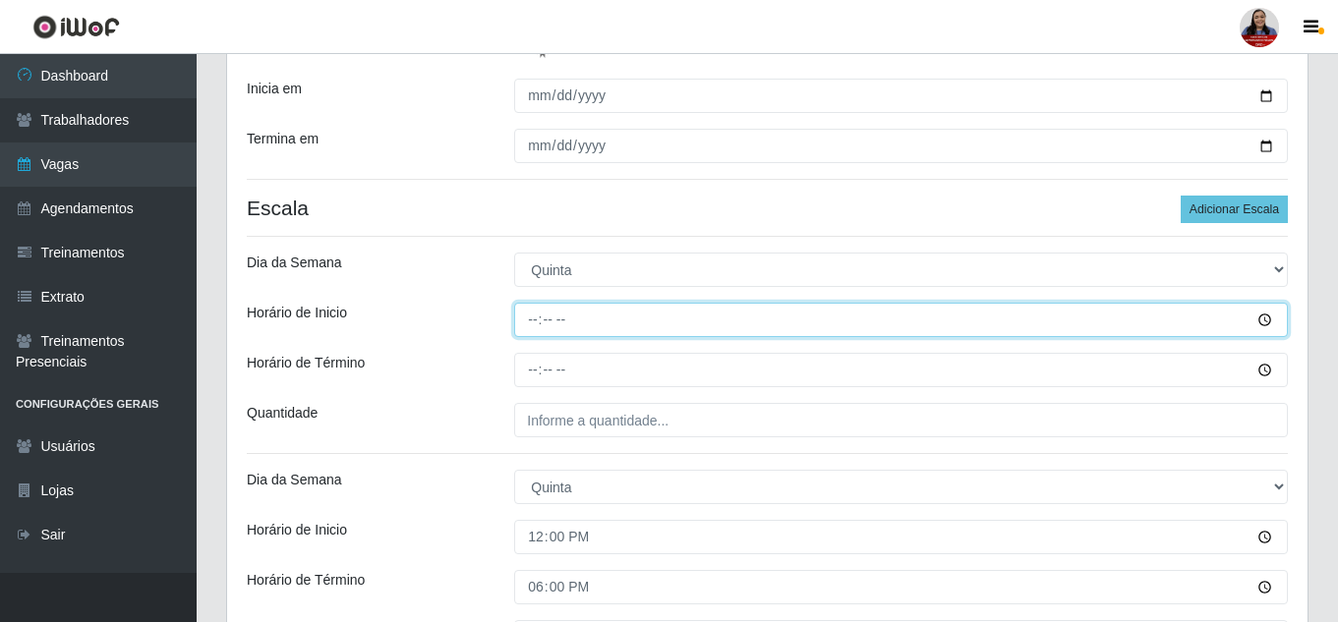
click at [538, 317] on input "Horário de Inicio" at bounding box center [901, 320] width 774 height 34
type input "14:00"
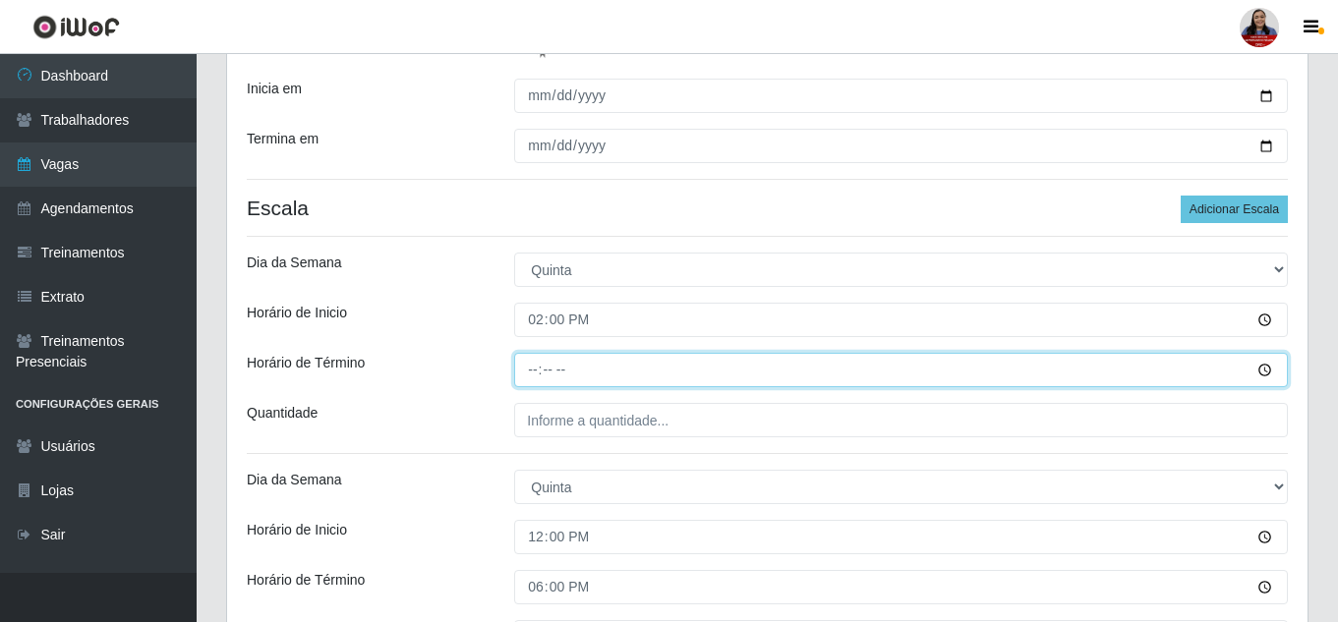
type input "20:00"
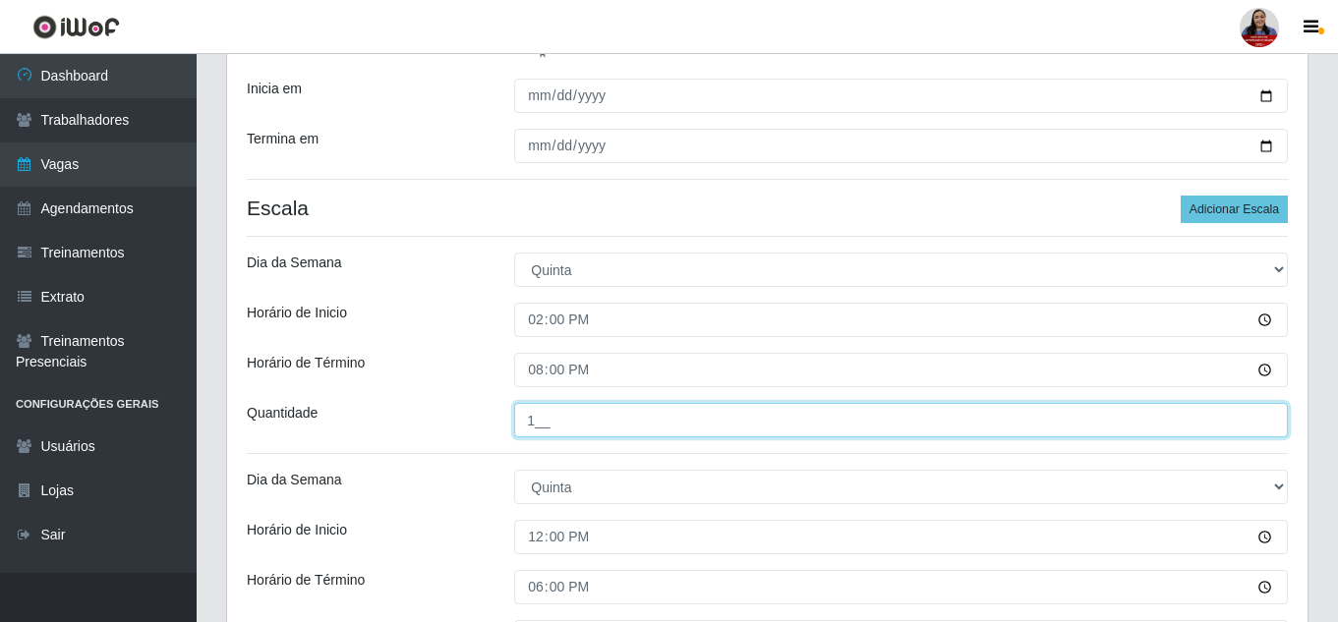
type input "1__"
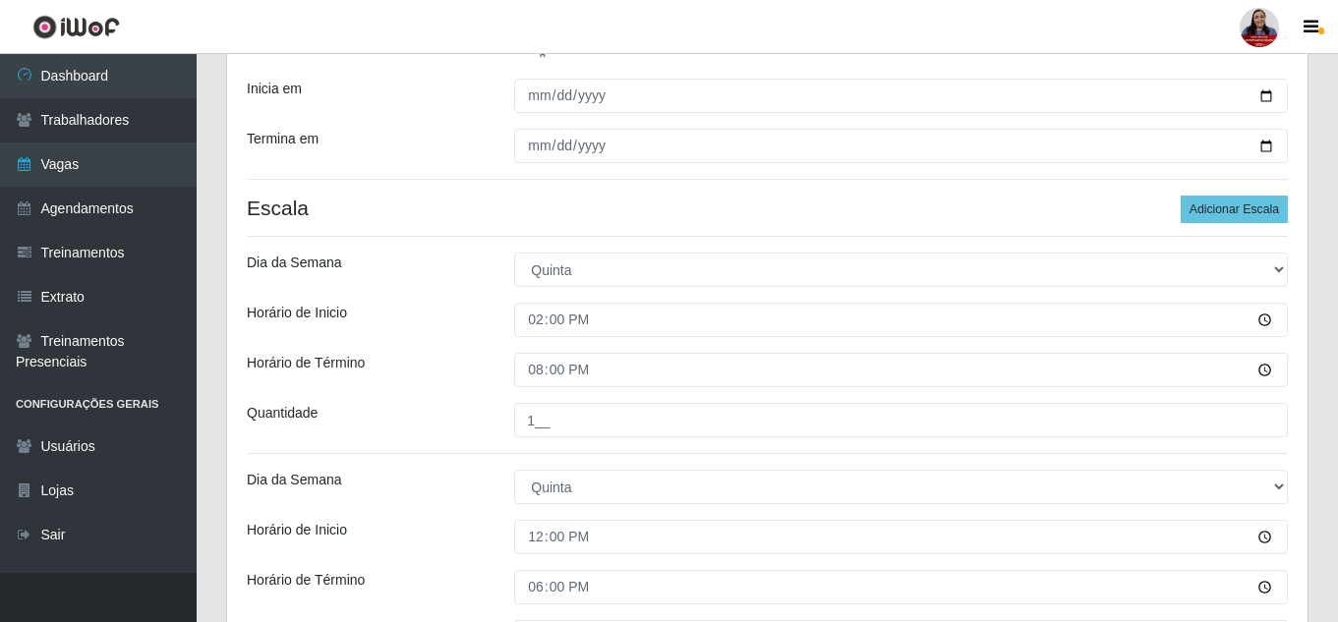
click at [485, 329] on div "Horário de Inicio" at bounding box center [365, 320] width 267 height 34
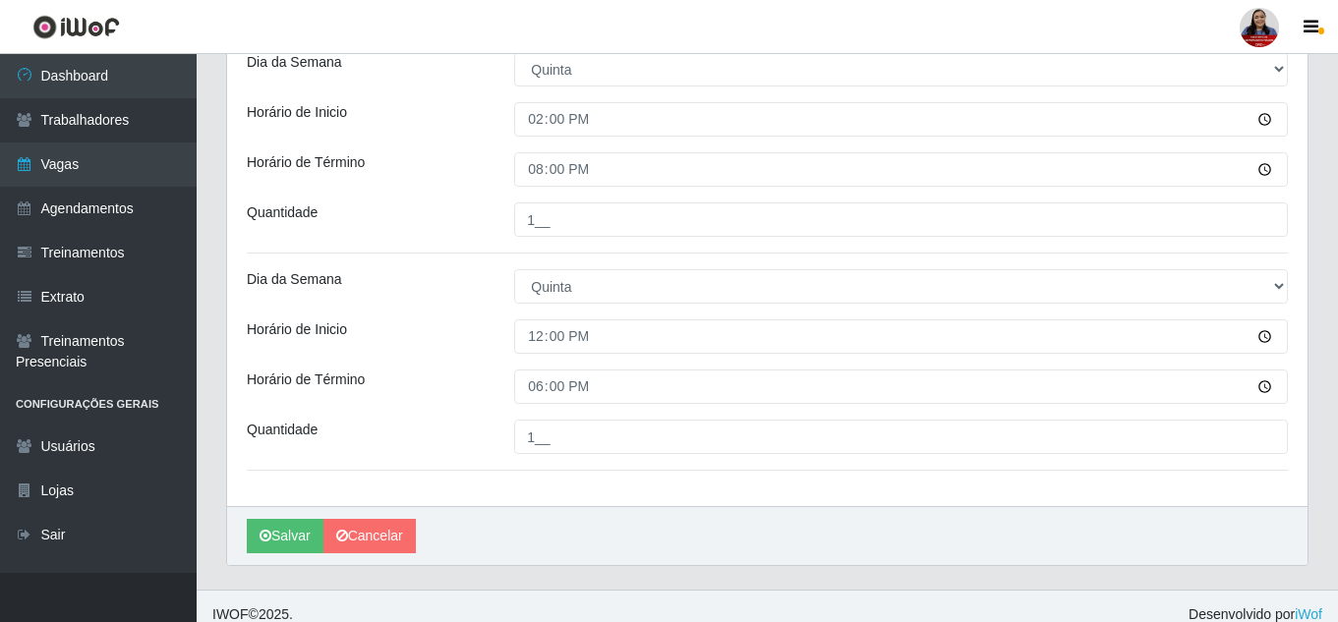
scroll to position [583, 0]
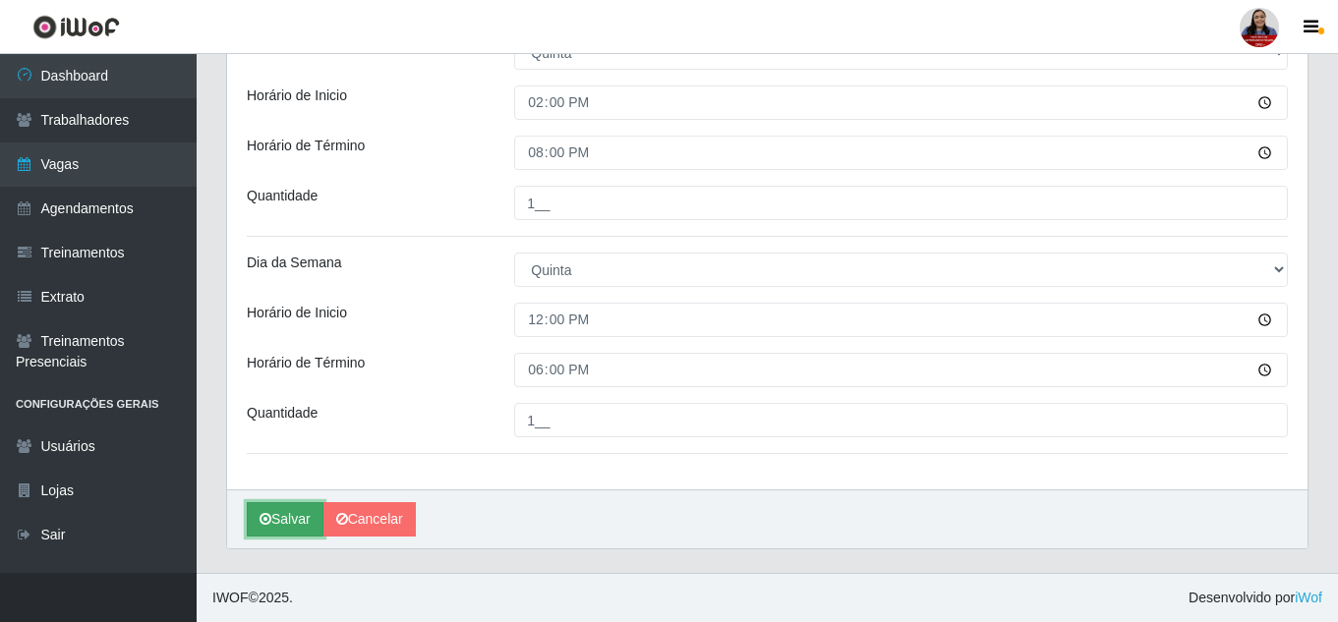
click at [292, 529] on button "Salvar" at bounding box center [285, 519] width 77 height 34
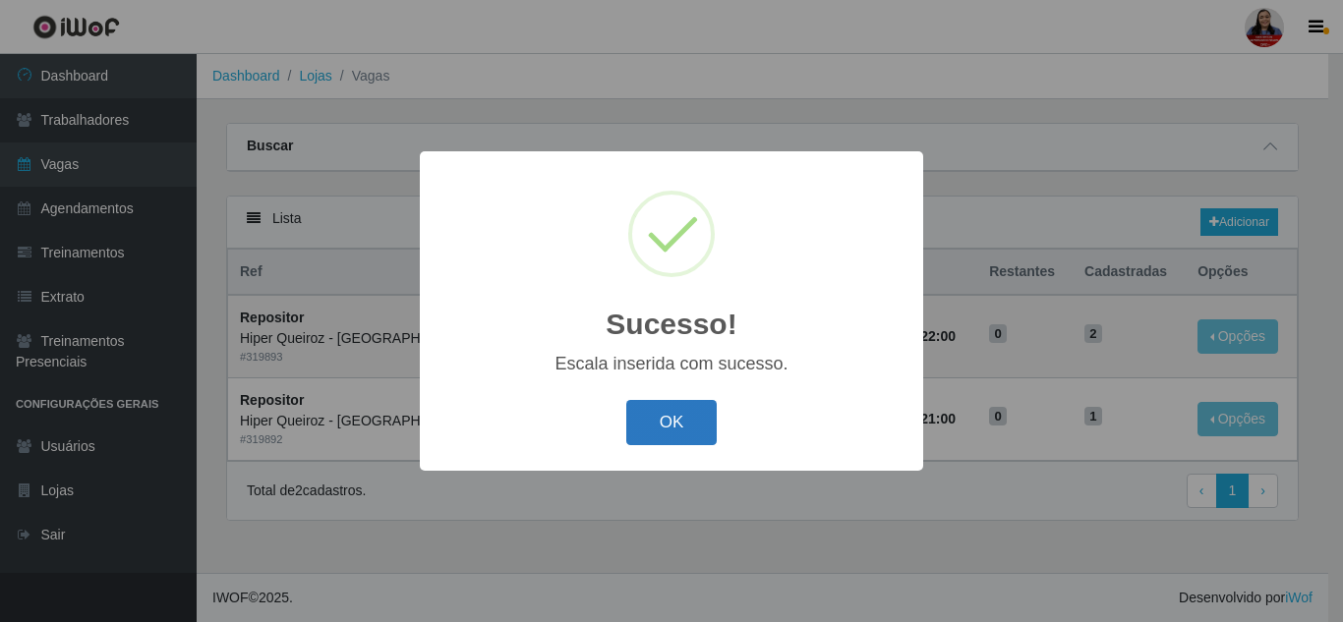
click at [685, 420] on button "OK" at bounding box center [671, 423] width 91 height 46
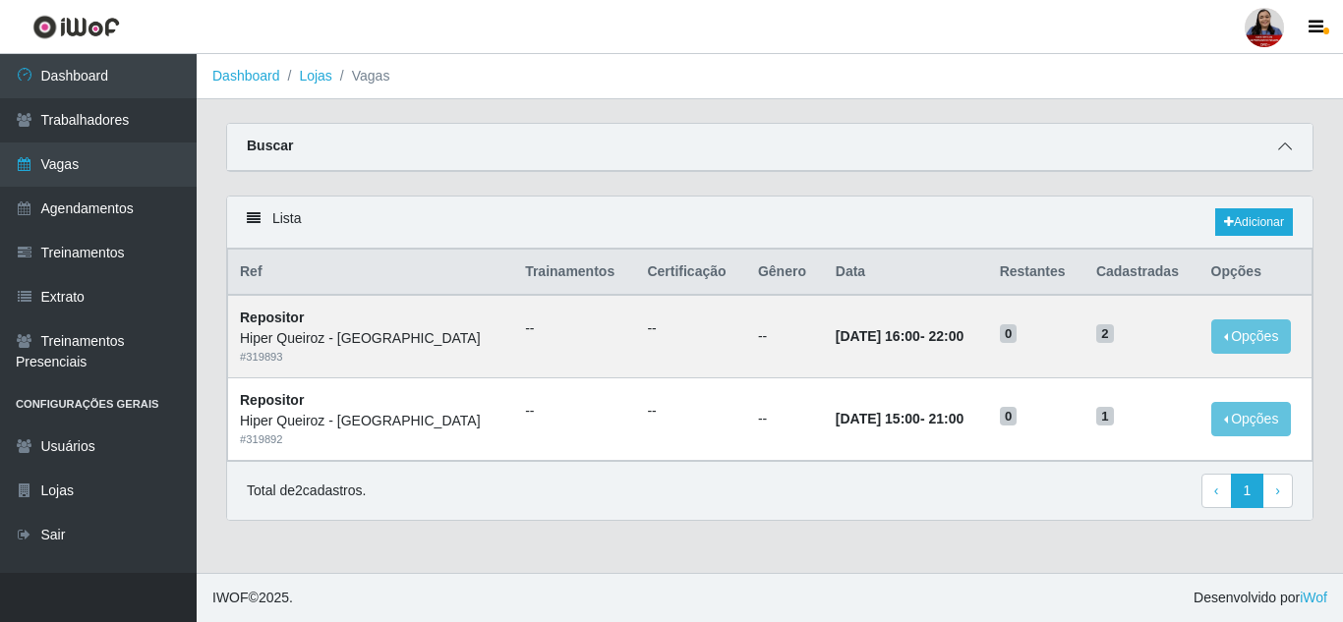
click at [1288, 143] on icon at bounding box center [1285, 147] width 14 height 14
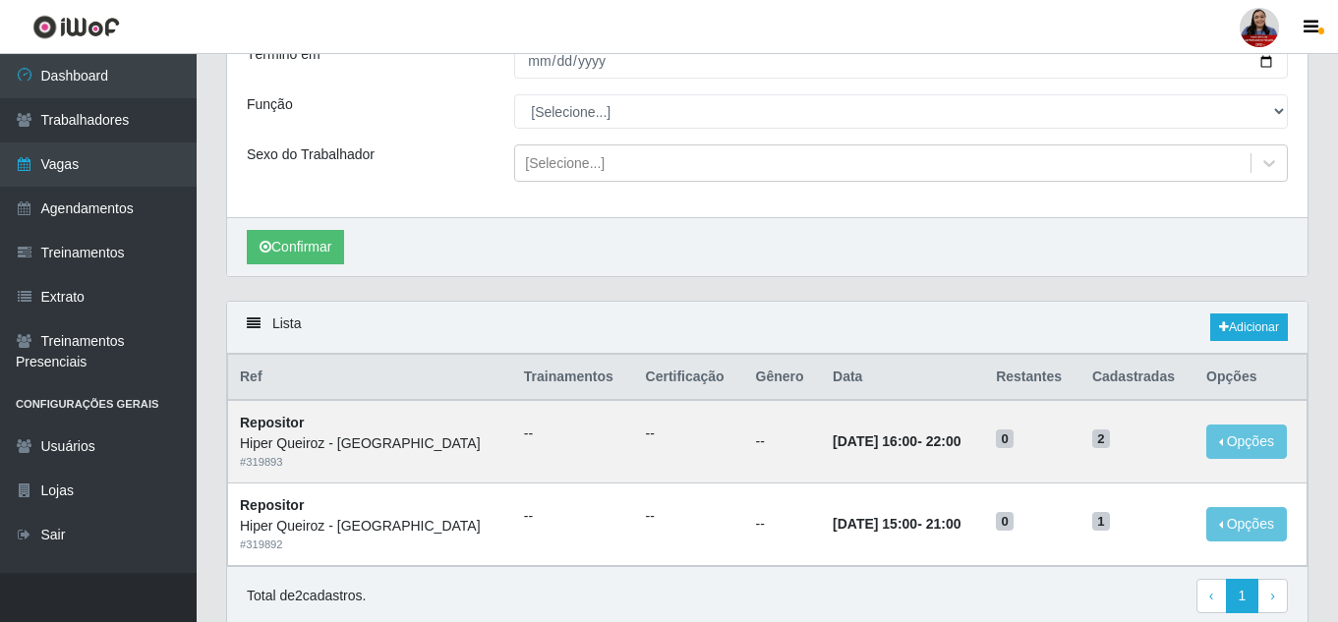
scroll to position [98, 0]
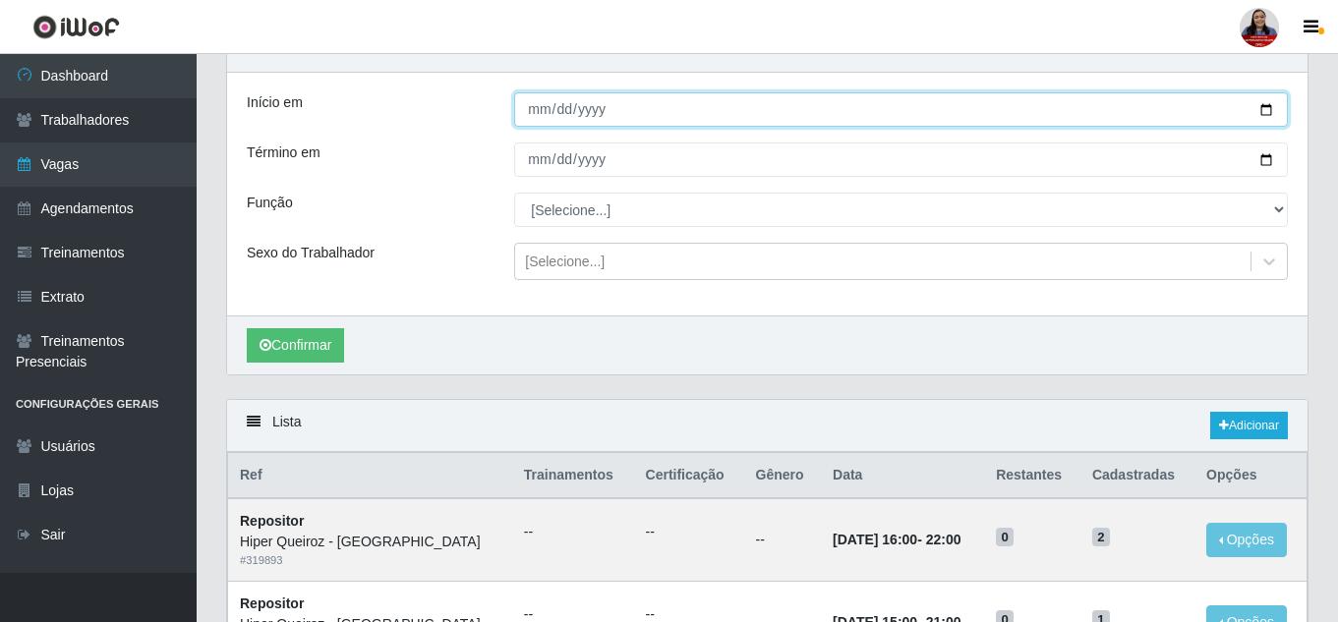
click at [1267, 111] on input "[DATE]" at bounding box center [901, 109] width 774 height 34
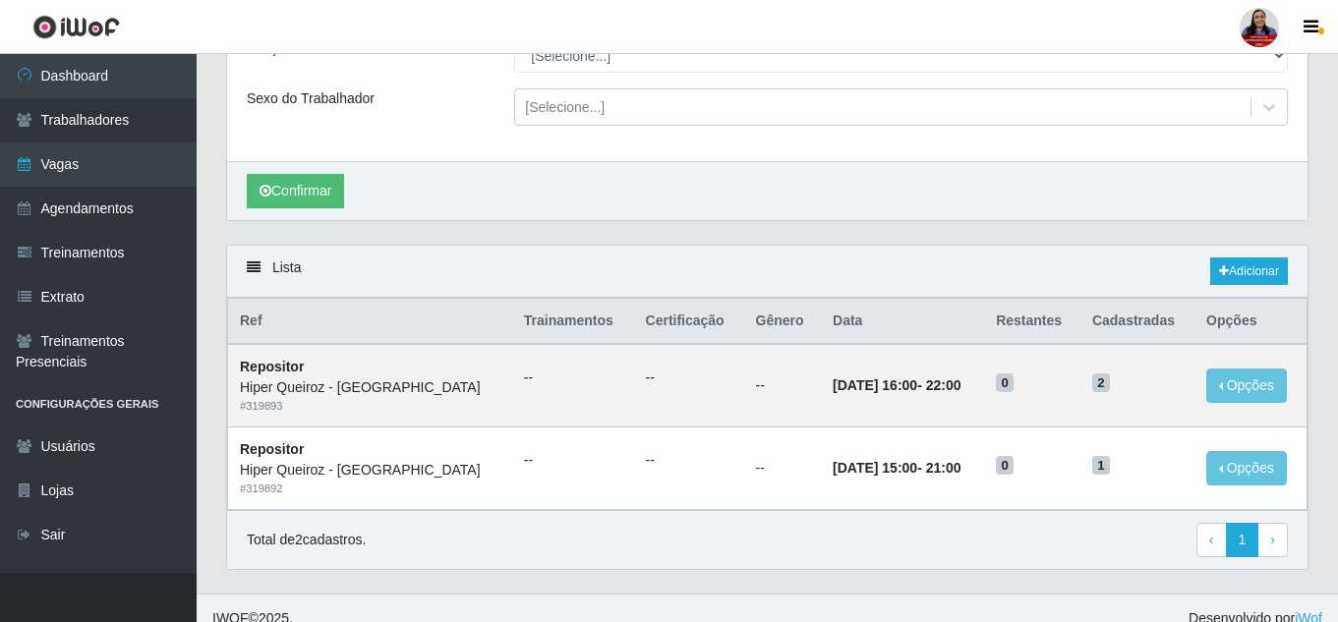
scroll to position [274, 0]
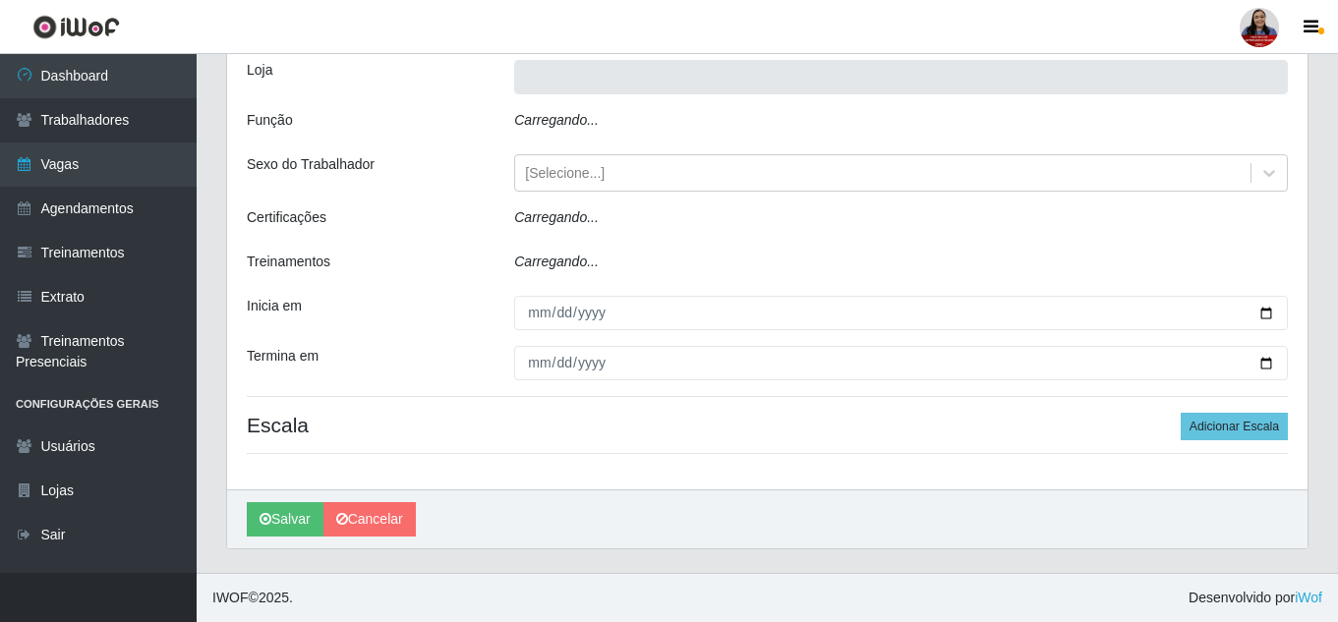
type input "Hiper Queiroz - [GEOGRAPHIC_DATA]"
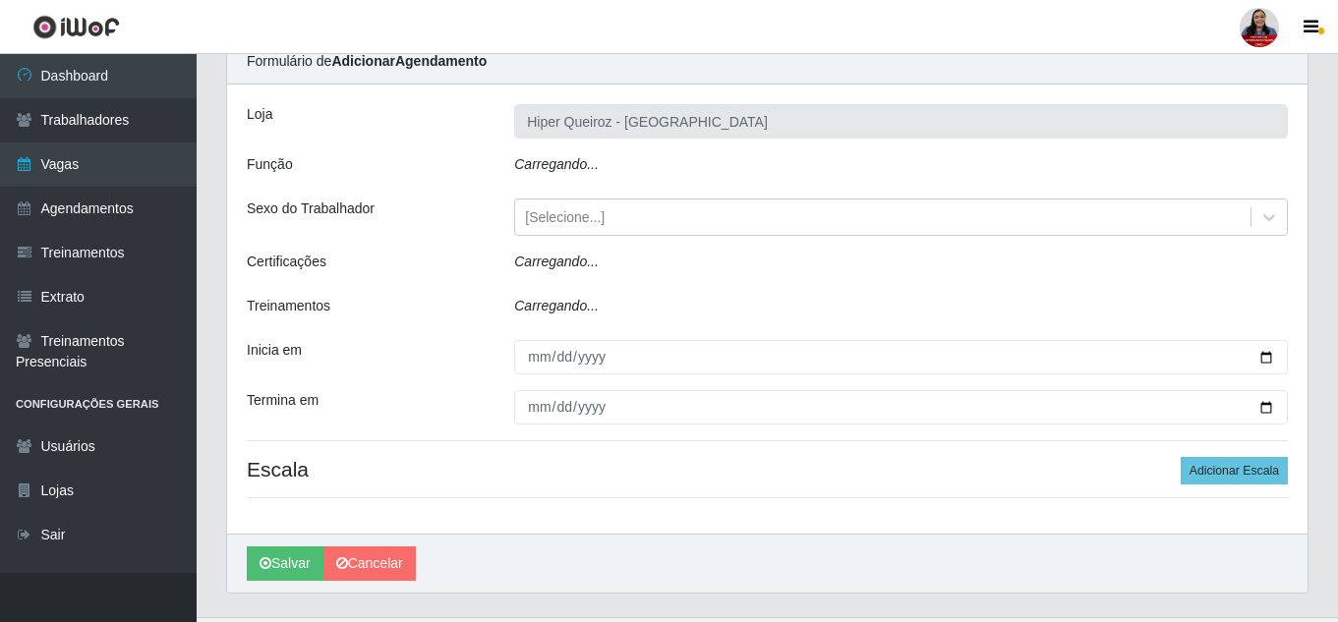
scroll to position [129, 0]
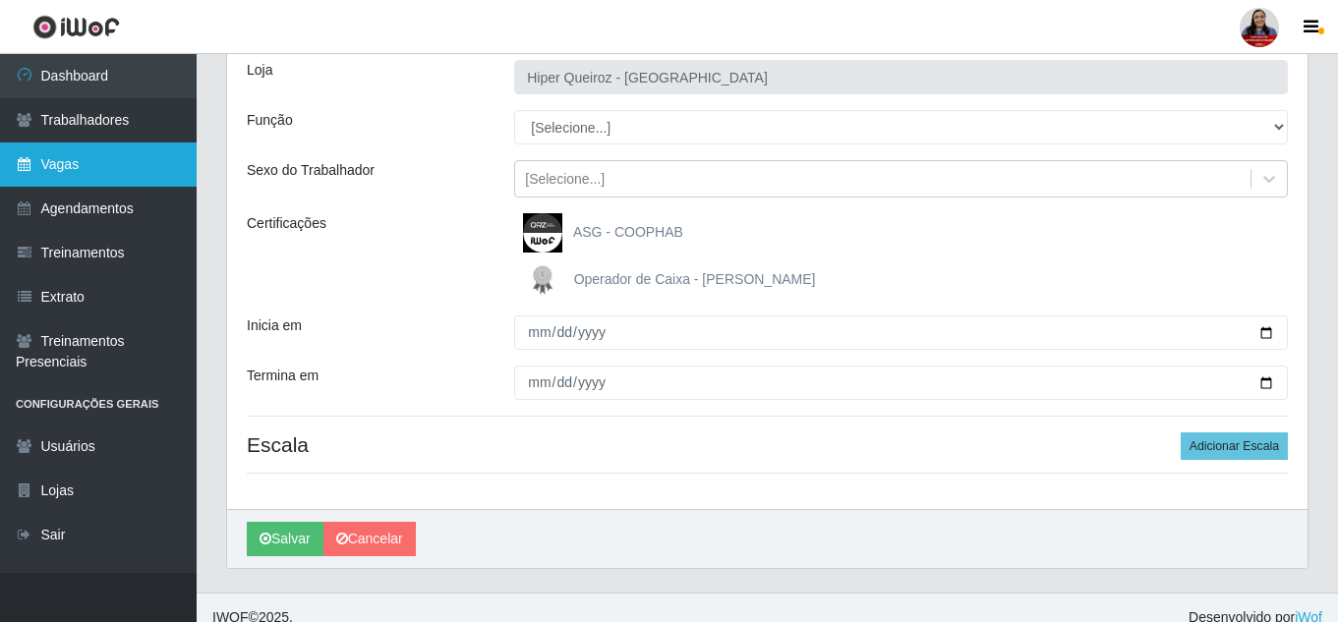
click at [113, 154] on link "Vagas" at bounding box center [98, 165] width 197 height 44
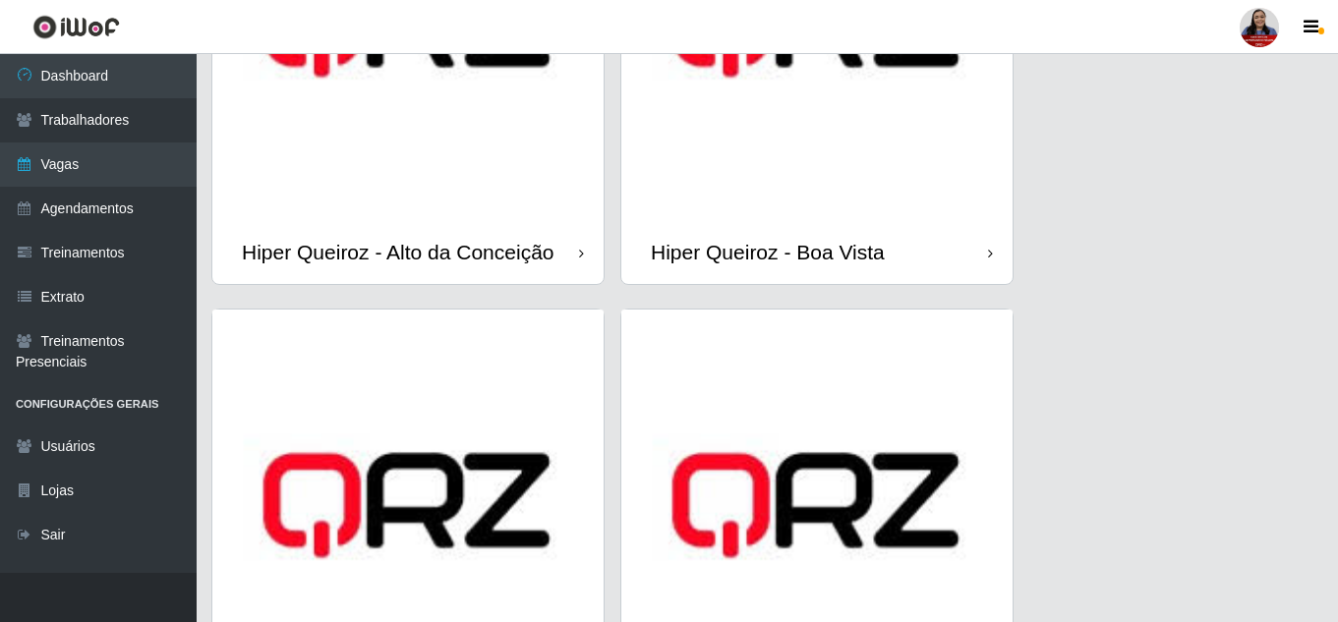
scroll to position [590, 0]
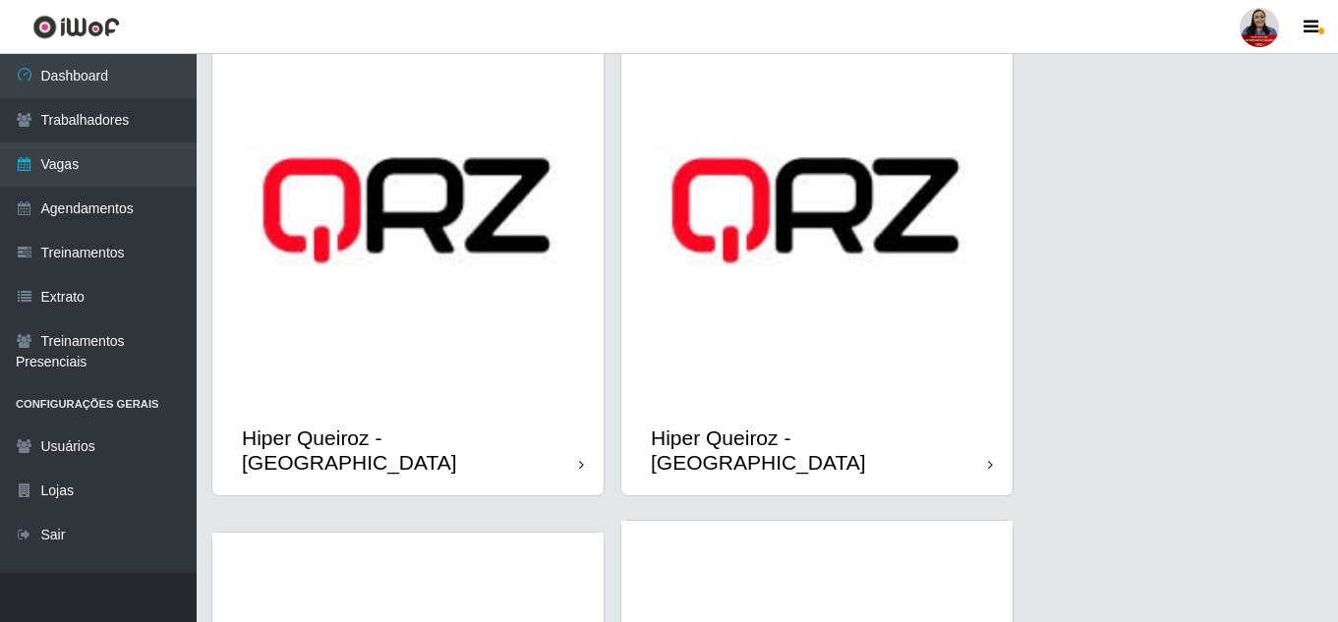
click at [806, 331] on img at bounding box center [816, 210] width 391 height 391
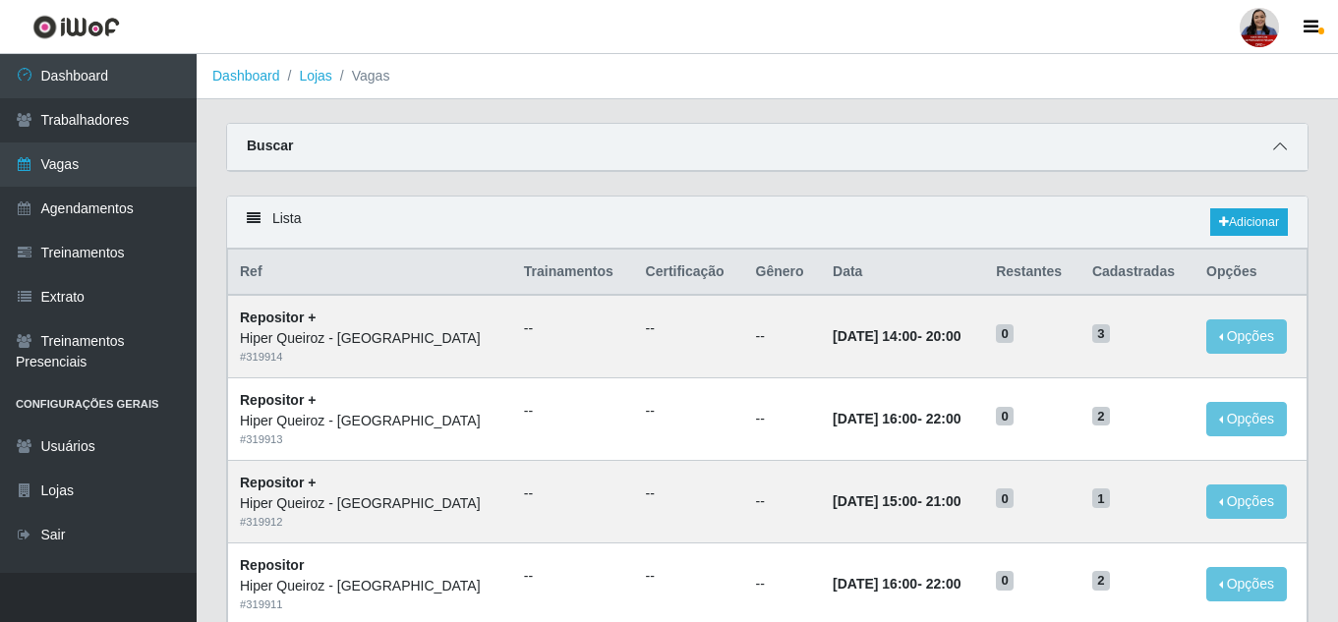
click at [1280, 149] on icon at bounding box center [1280, 147] width 14 height 14
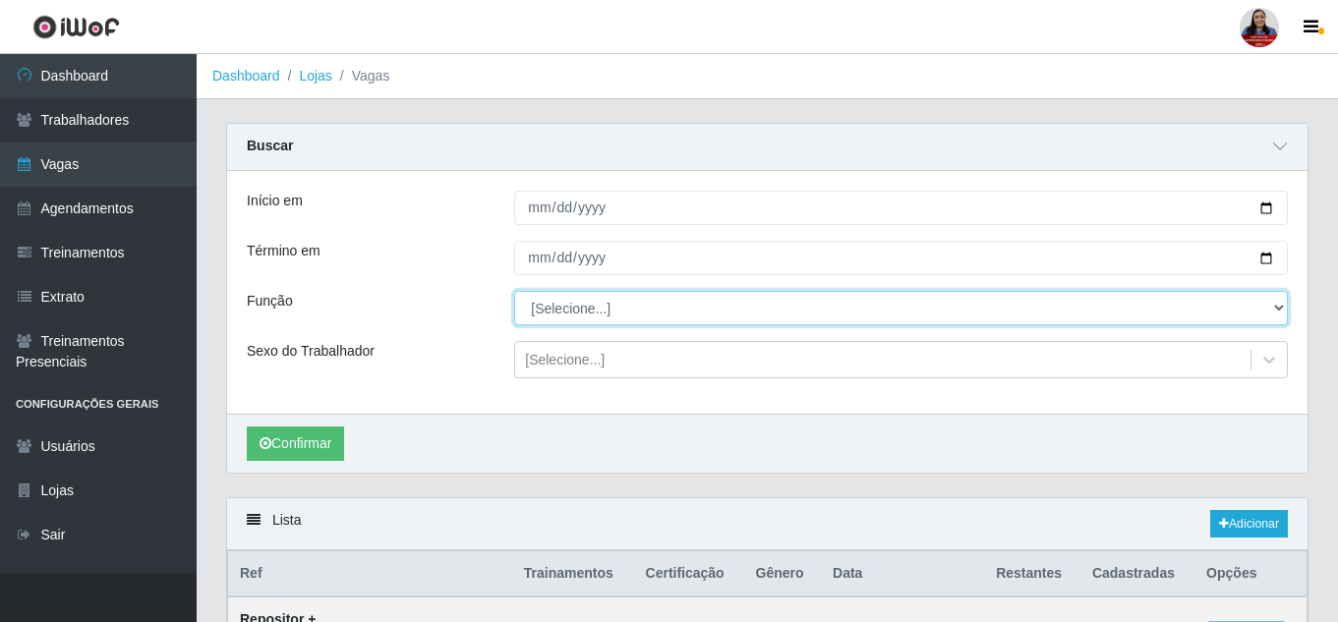
click at [581, 308] on select "[Selecione...] ASG ASG + ASG ++ Embalador Embalador + Embalador ++ Repositor Re…" at bounding box center [901, 308] width 774 height 34
select select "16"
click at [514, 292] on select "[Selecione...] ASG ASG + ASG ++ Embalador Embalador + Embalador ++ Repositor Re…" at bounding box center [901, 308] width 774 height 34
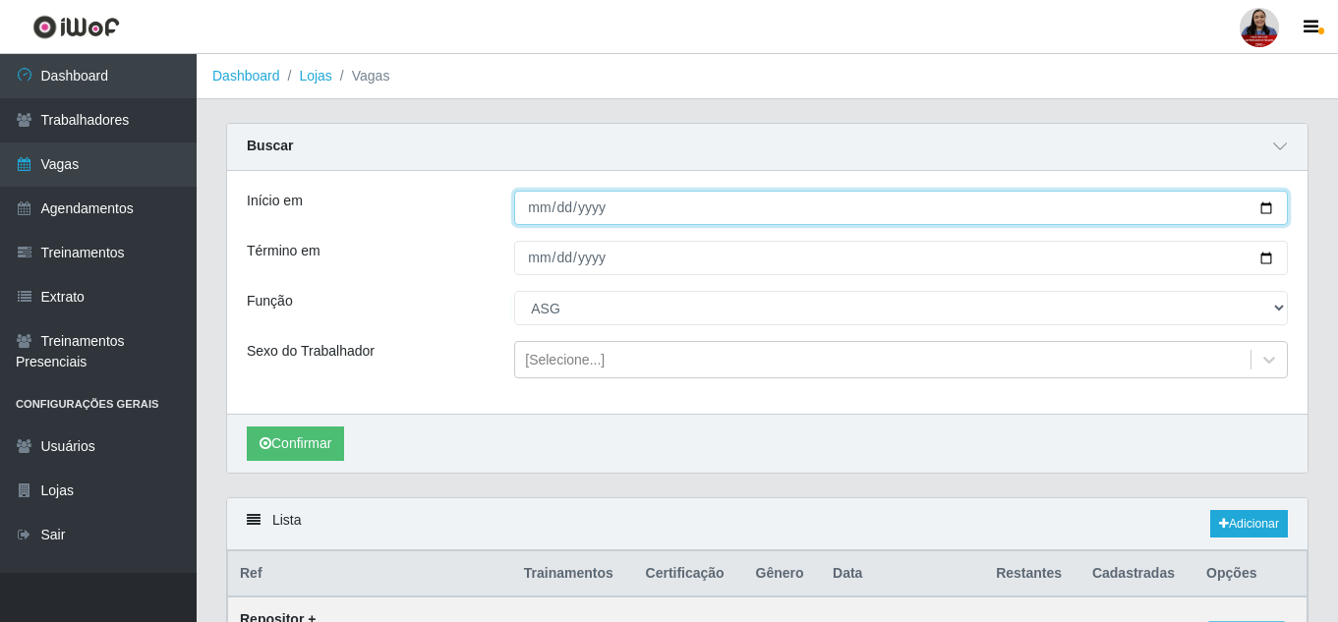
click at [1263, 212] on input "Início em" at bounding box center [901, 208] width 774 height 34
type input "2025-09-12"
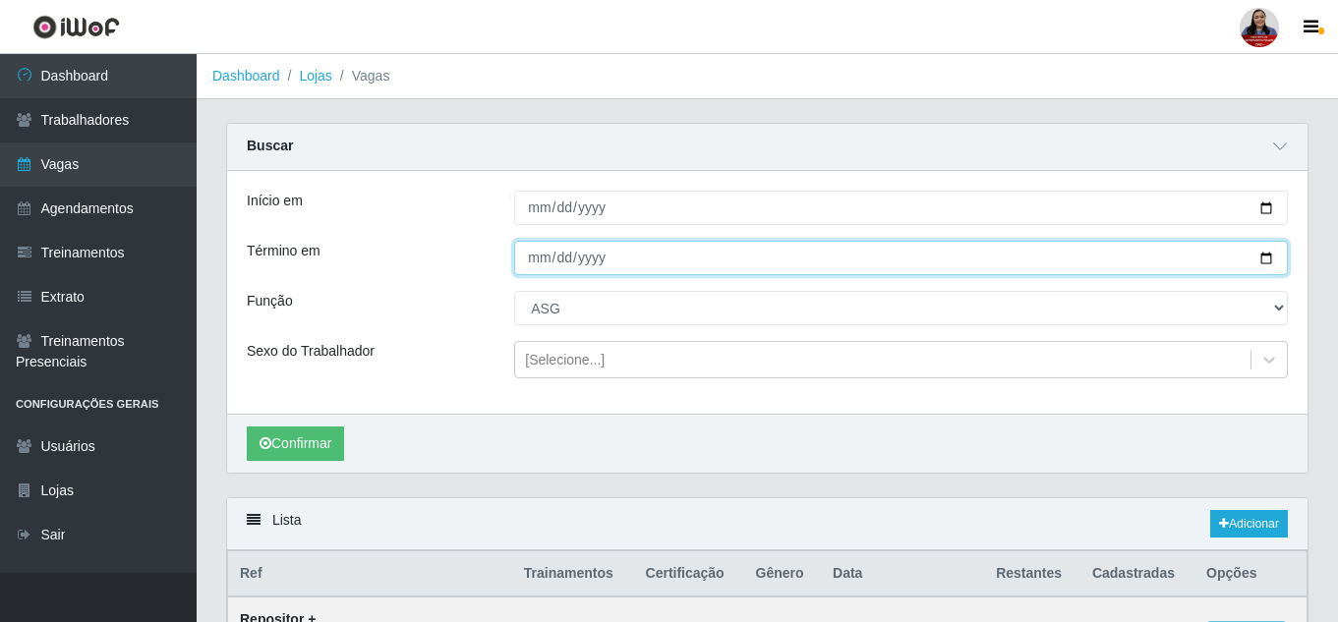
click at [1268, 259] on input "Término em" at bounding box center [901, 258] width 774 height 34
type input "2025-09-12"
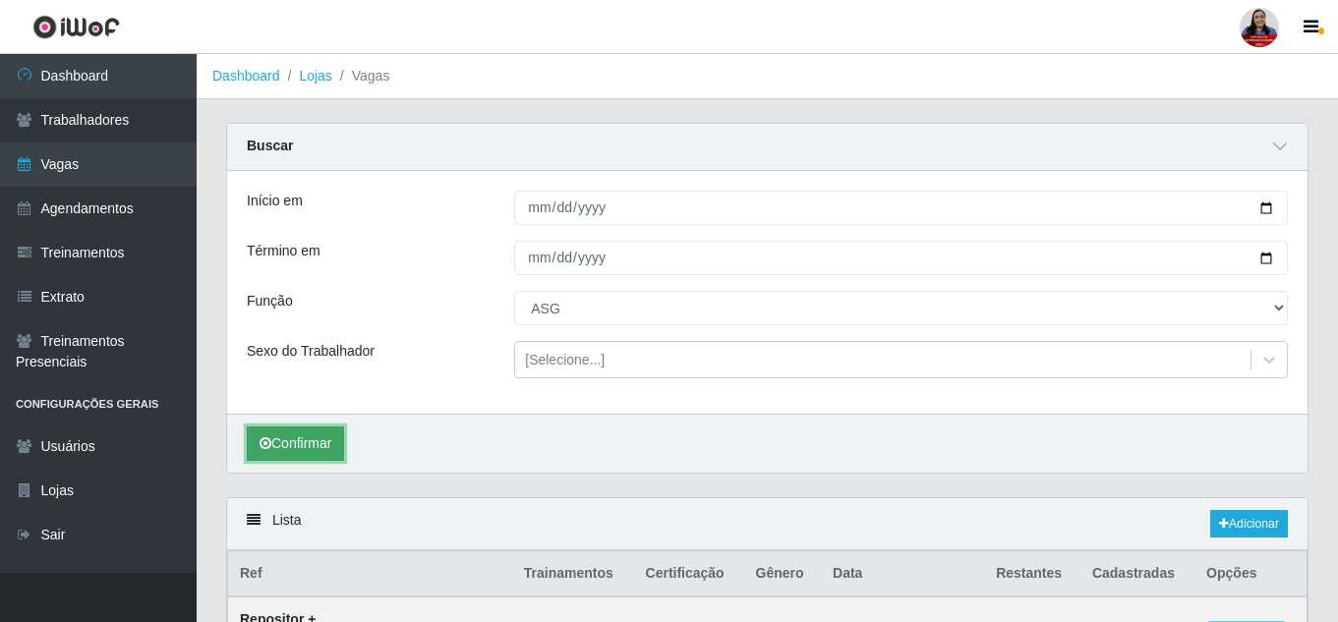
click at [343, 444] on button "Confirmar" at bounding box center [295, 444] width 97 height 34
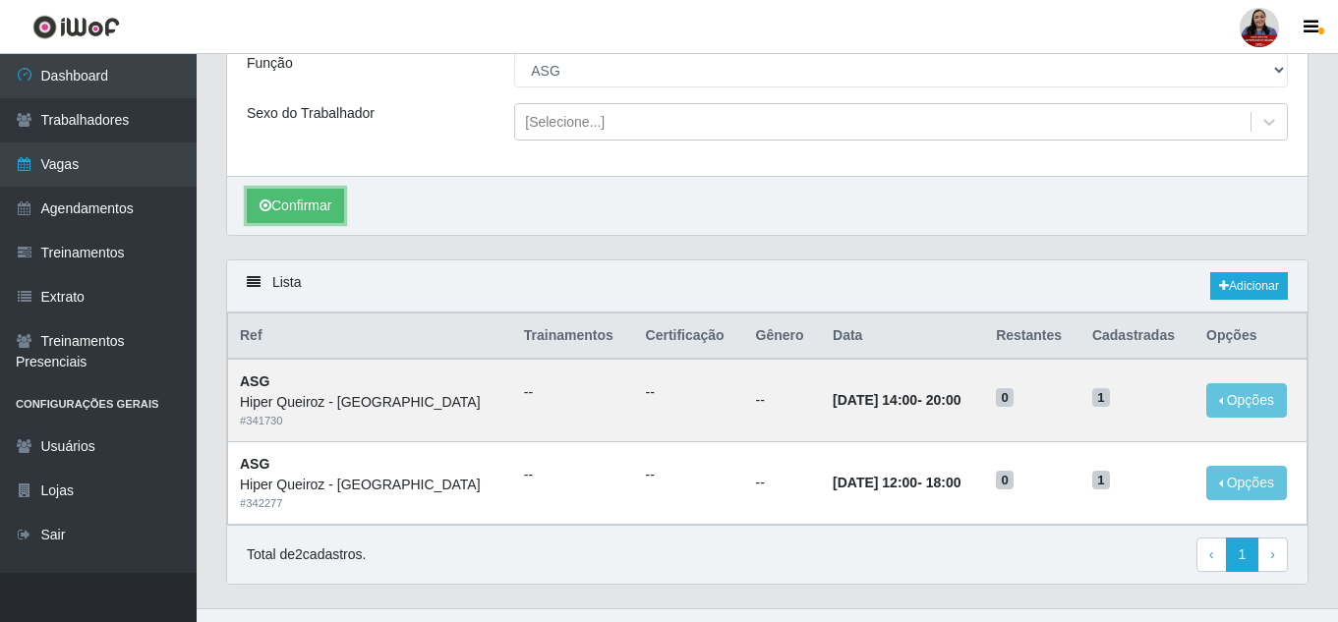
scroll to position [274, 0]
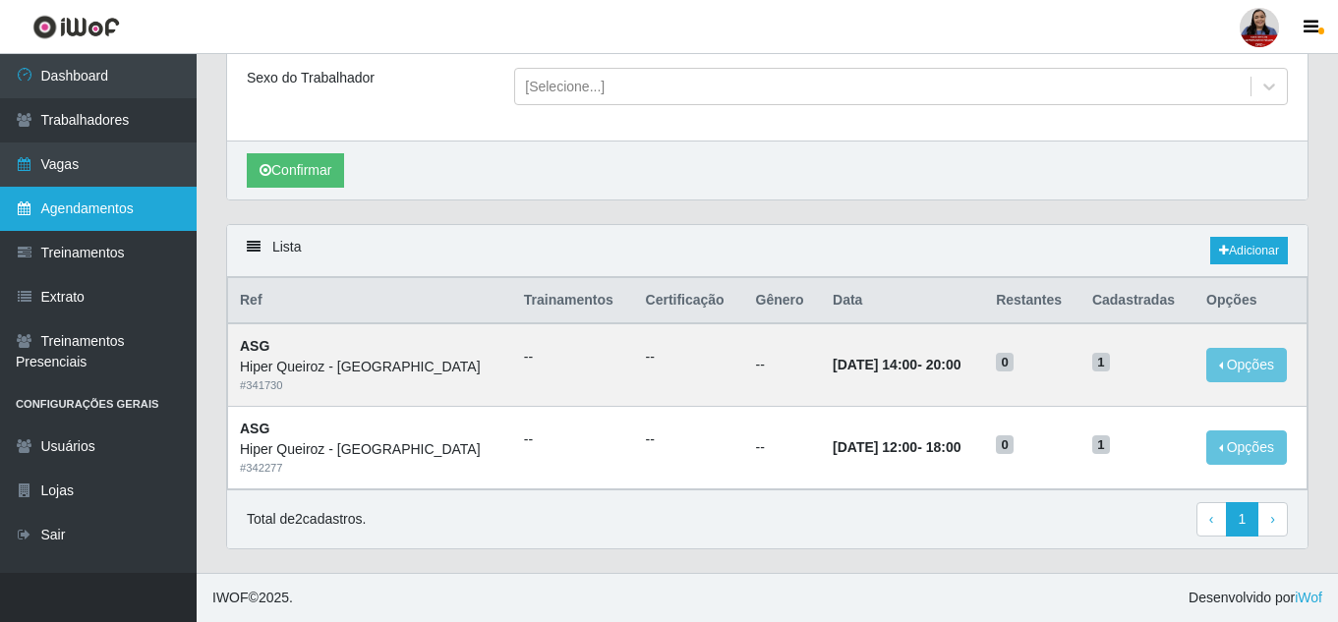
click at [126, 217] on link "Agendamentos" at bounding box center [98, 209] width 197 height 44
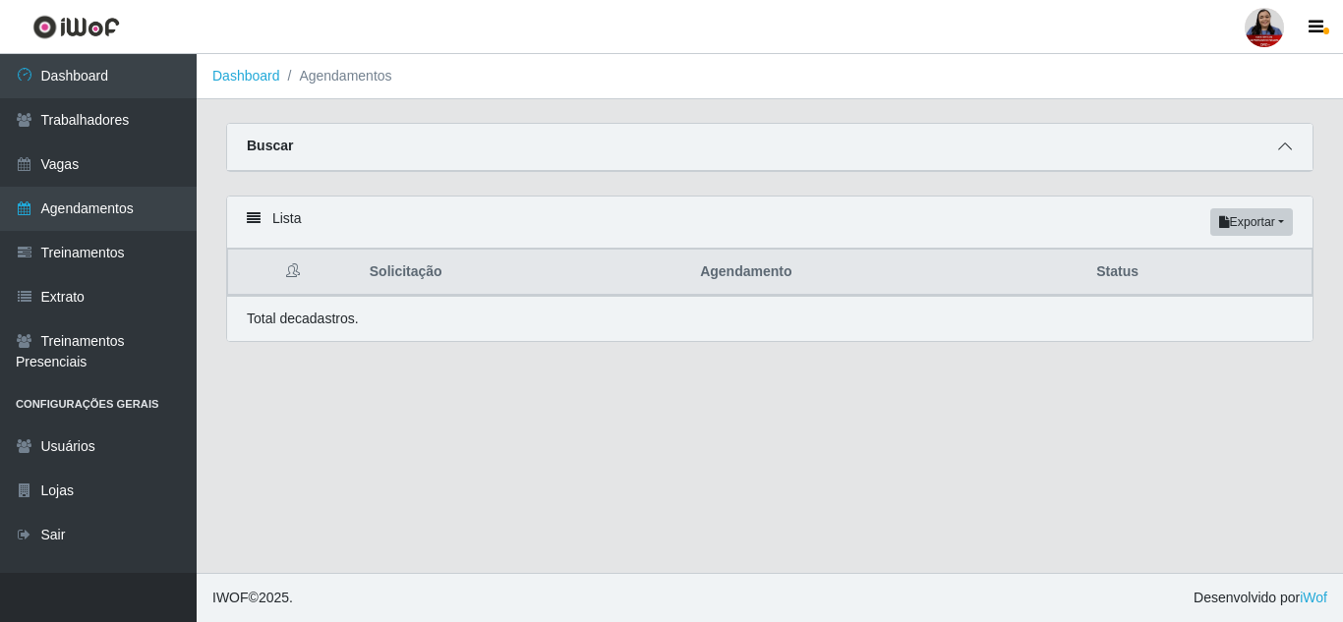
click at [1291, 152] on icon at bounding box center [1285, 147] width 14 height 14
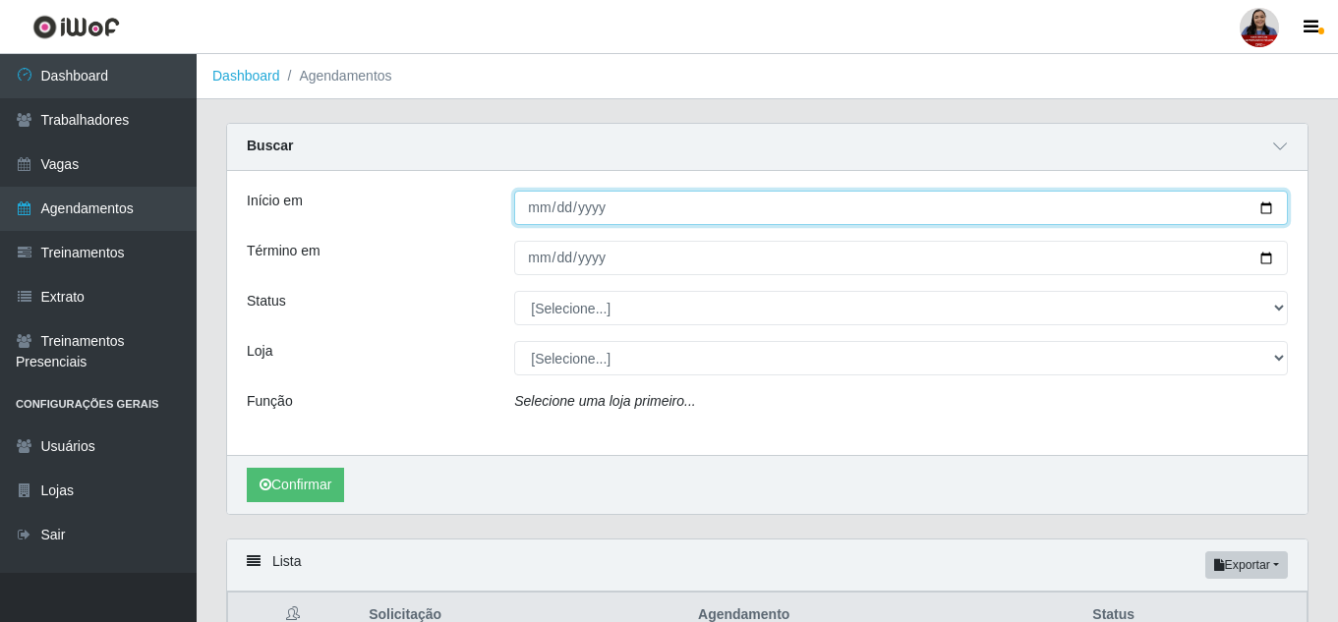
click at [1263, 212] on input "Início em" at bounding box center [901, 208] width 774 height 34
type input "[DATE]"
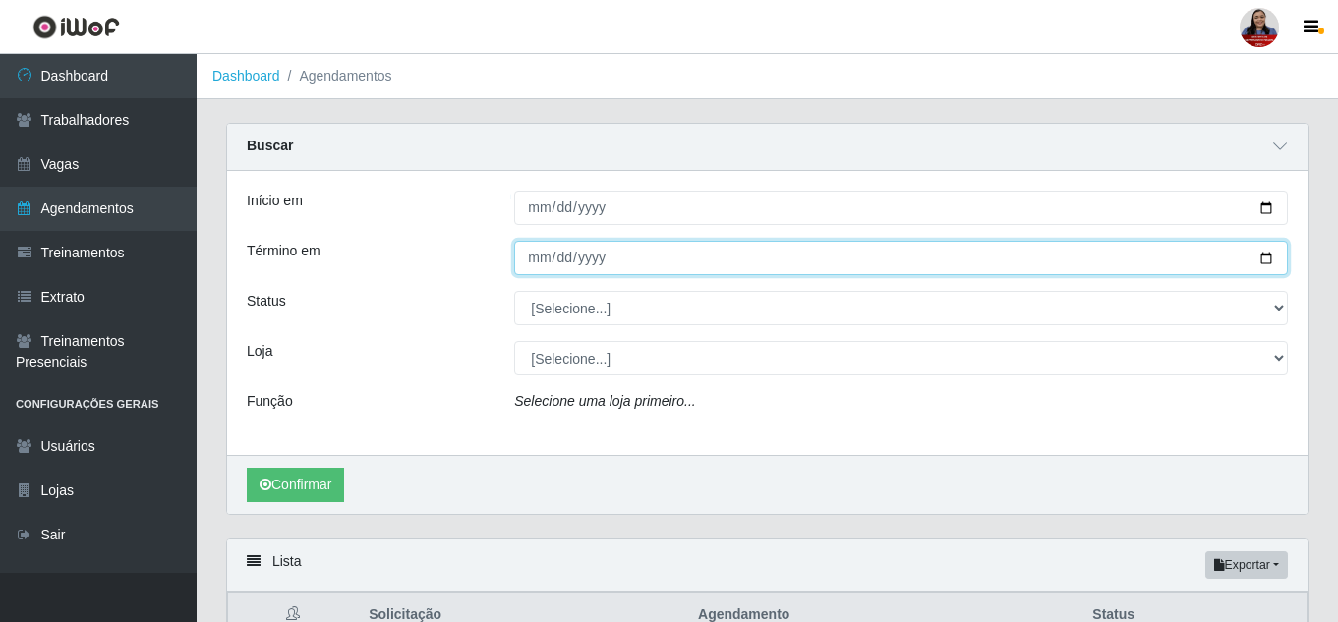
click at [1267, 259] on input "Término em" at bounding box center [901, 258] width 774 height 34
type input "2025-09-30"
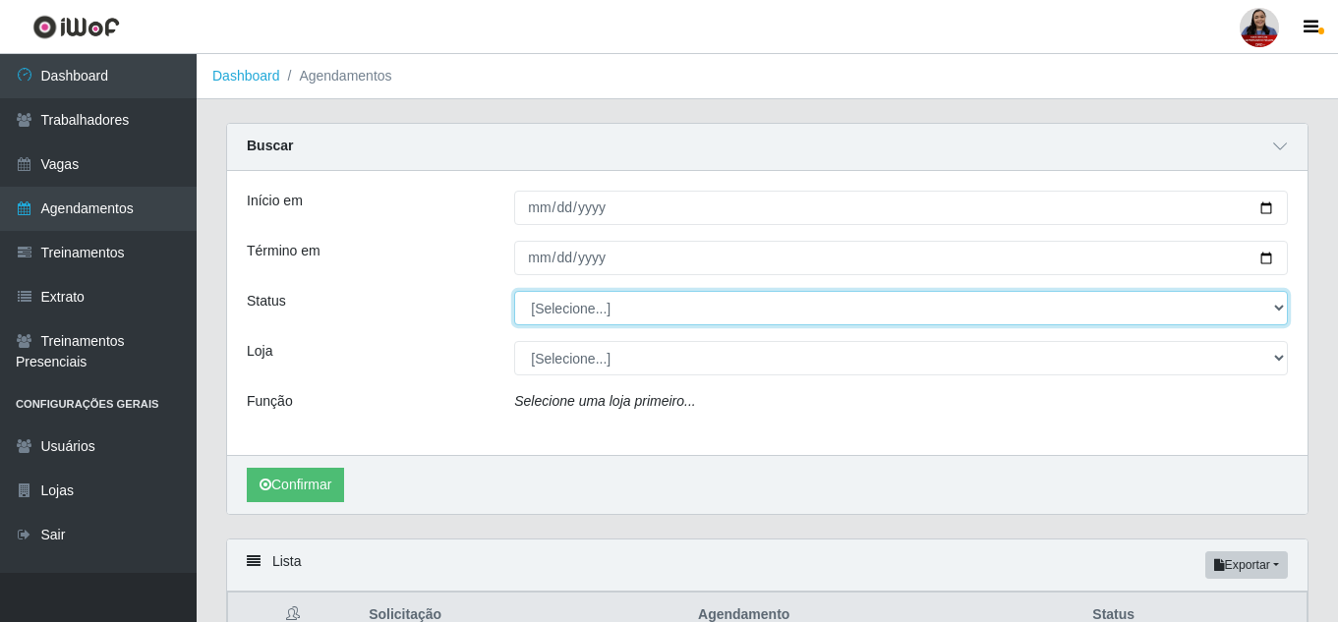
click at [621, 313] on select "[Selecione...] AGENDADO AGUARDANDO LIBERAR EM ANDAMENTO EM REVISÃO FINALIZADO C…" at bounding box center [901, 308] width 774 height 34
select select "AGENDADO"
click at [514, 292] on select "[Selecione...] AGENDADO AGUARDANDO LIBERAR EM ANDAMENTO EM REVISÃO FINALIZADO C…" at bounding box center [901, 308] width 774 height 34
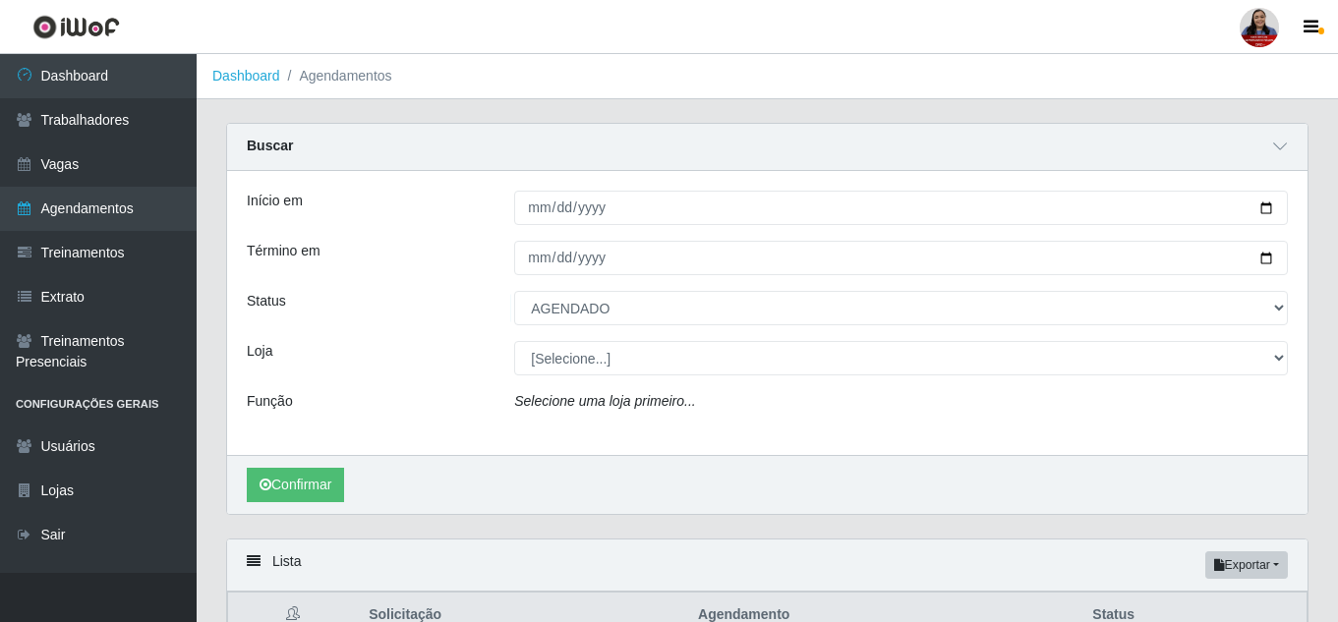
click at [478, 335] on div "Início em 2025-09-18 Término em 2025-09-30 Status [Selecione...] AGENDADO AGUAR…" at bounding box center [767, 313] width 1080 height 284
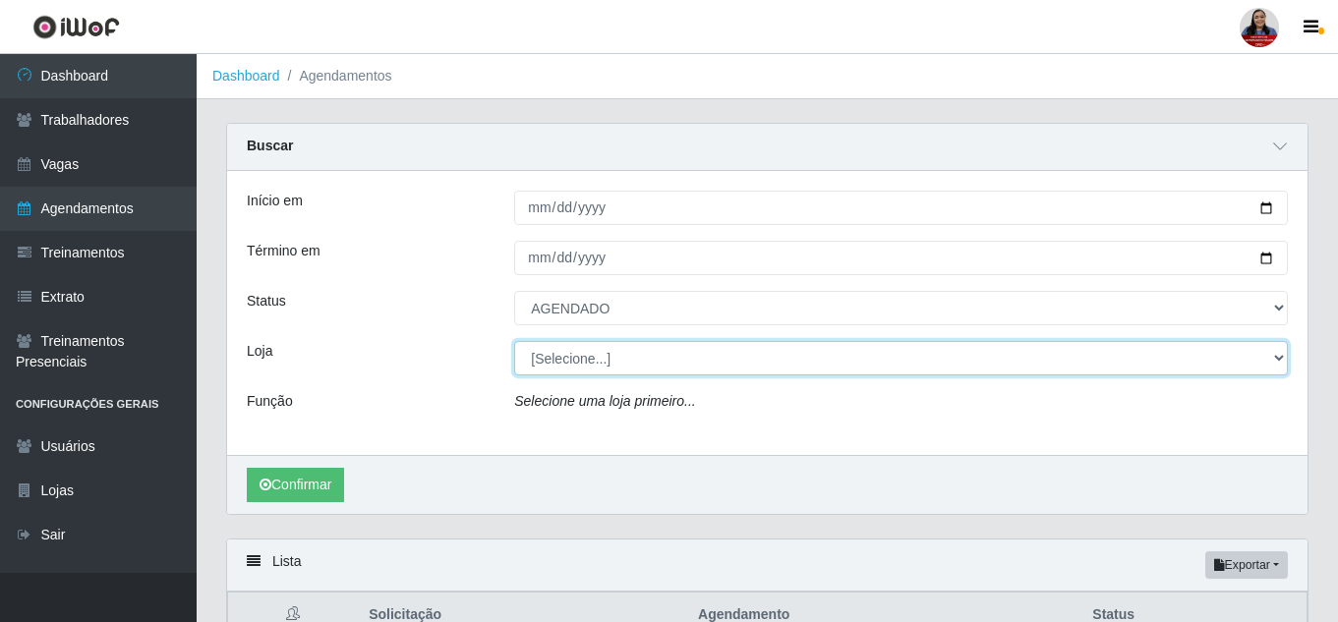
drag, startPoint x: 550, startPoint y: 363, endPoint x: 565, endPoint y: 363, distance: 14.7
click at [550, 363] on select "[Selecione...] Hiper Queiroz - Alto da Conceição Hiper Queiroz - Boa Vista Hipe…" at bounding box center [901, 358] width 774 height 34
select select "497"
click at [514, 342] on select "[Selecione...] Hiper Queiroz - Alto da Conceição Hiper Queiroz - Boa Vista Hipe…" at bounding box center [901, 358] width 774 height 34
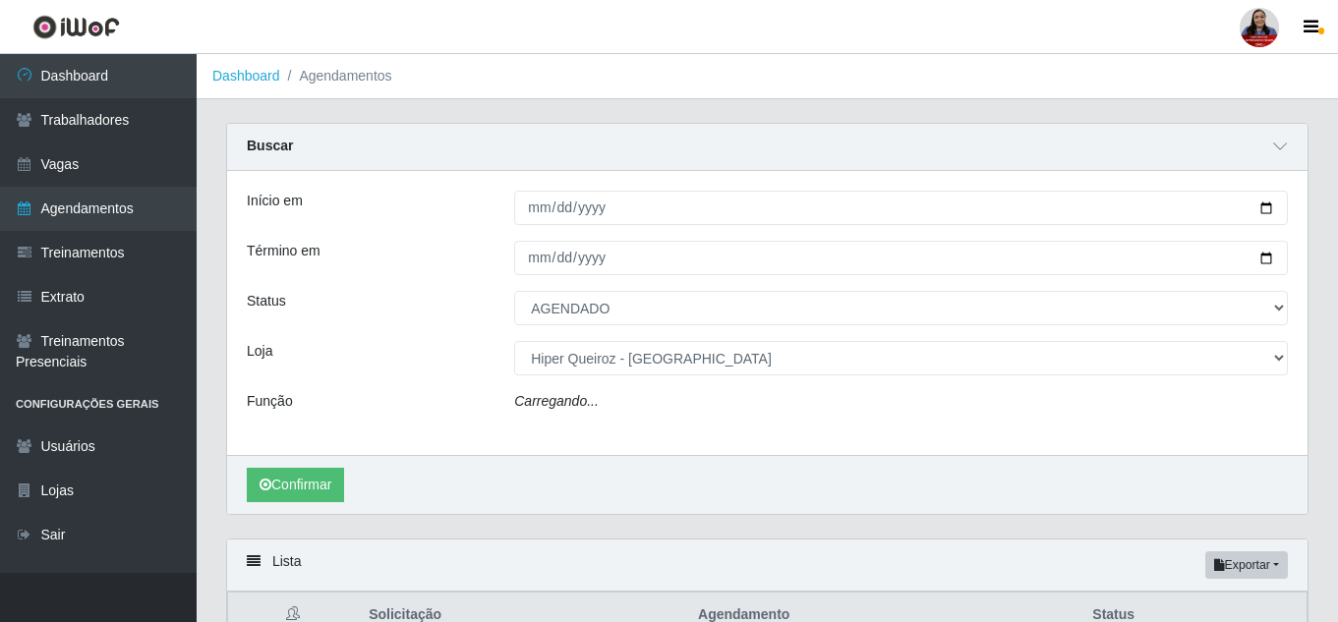
click at [472, 377] on div "Início em 2025-09-18 Término em 2025-09-30 Status [Selecione...] AGENDADO AGUAR…" at bounding box center [767, 313] width 1080 height 284
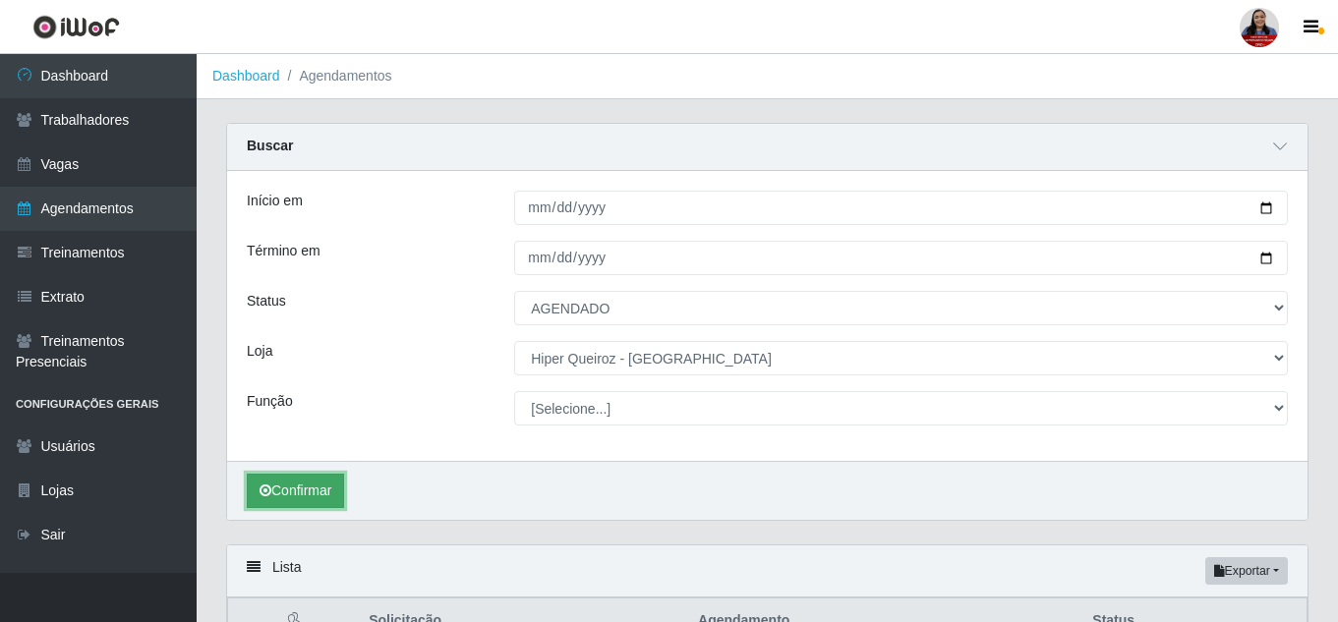
click at [327, 480] on button "Confirmar" at bounding box center [295, 491] width 97 height 34
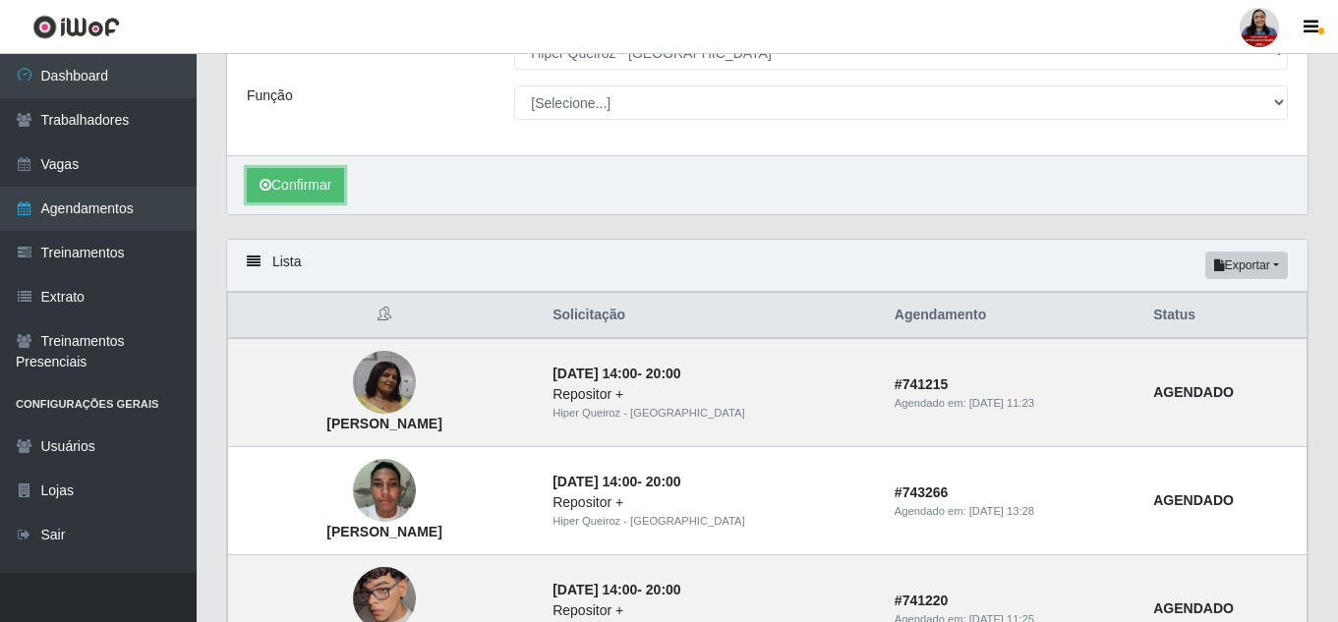
scroll to position [437, 0]
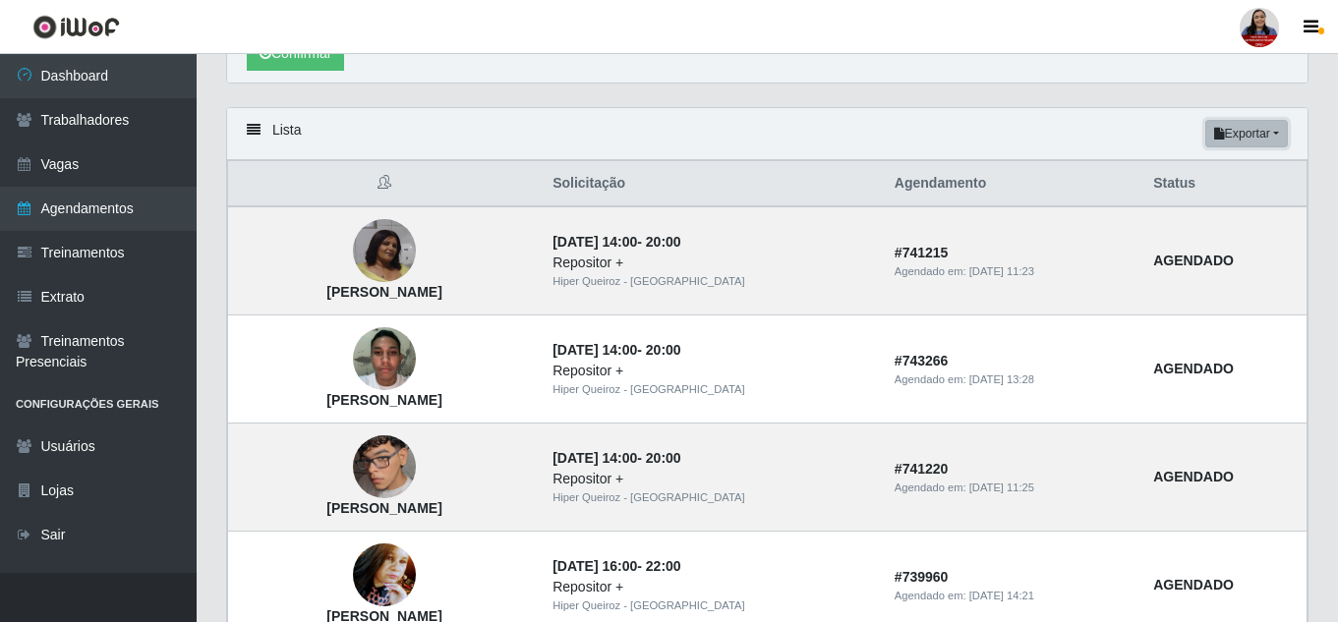
click at [1263, 139] on button "Exportar" at bounding box center [1246, 134] width 83 height 28
click at [1205, 214] on button "Excel" at bounding box center [1210, 212] width 155 height 40
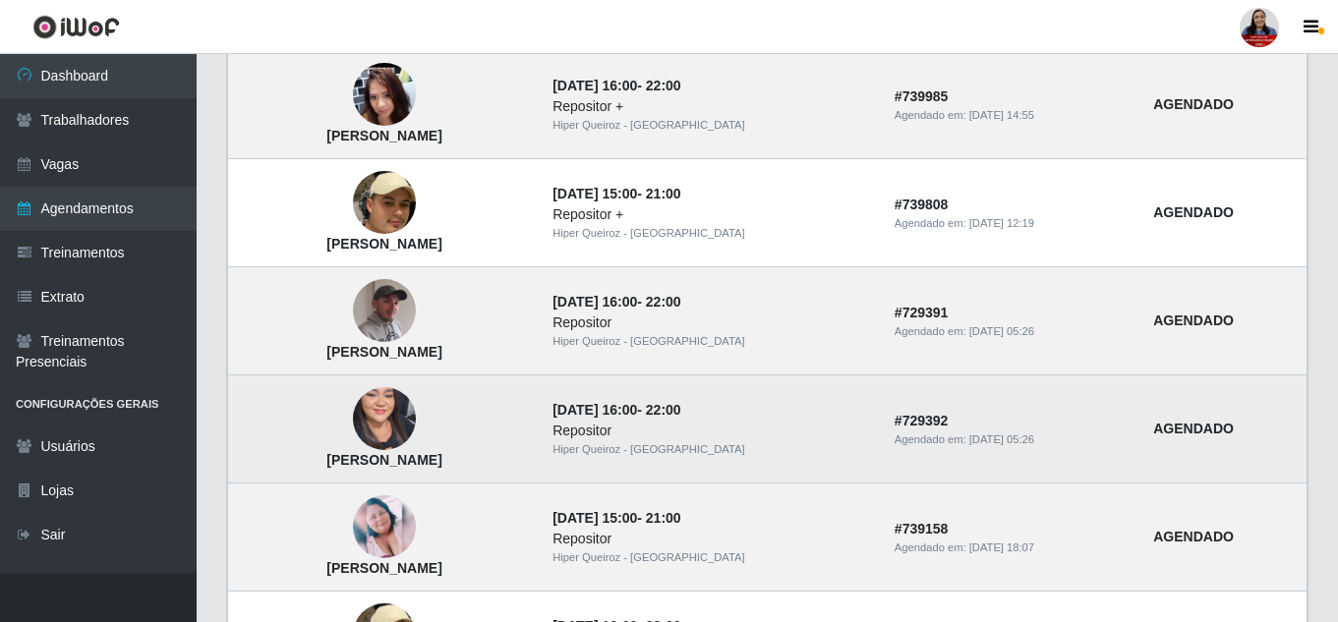
scroll to position [1027, 0]
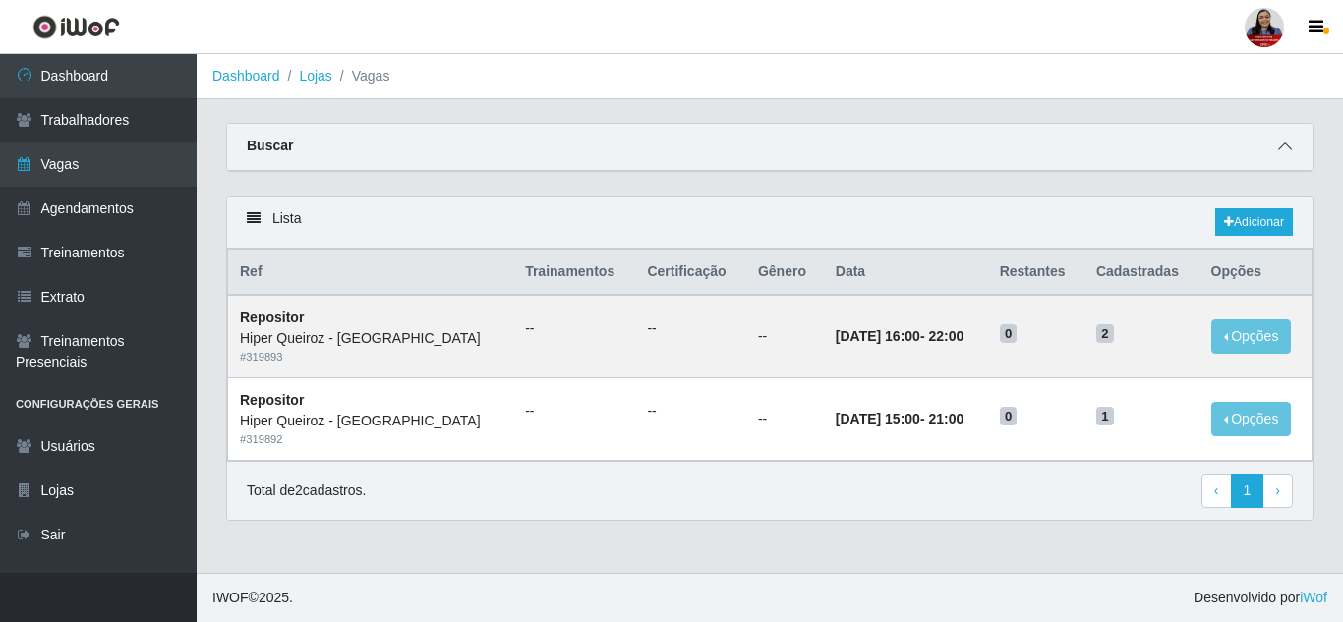
click at [1289, 144] on icon at bounding box center [1285, 147] width 14 height 14
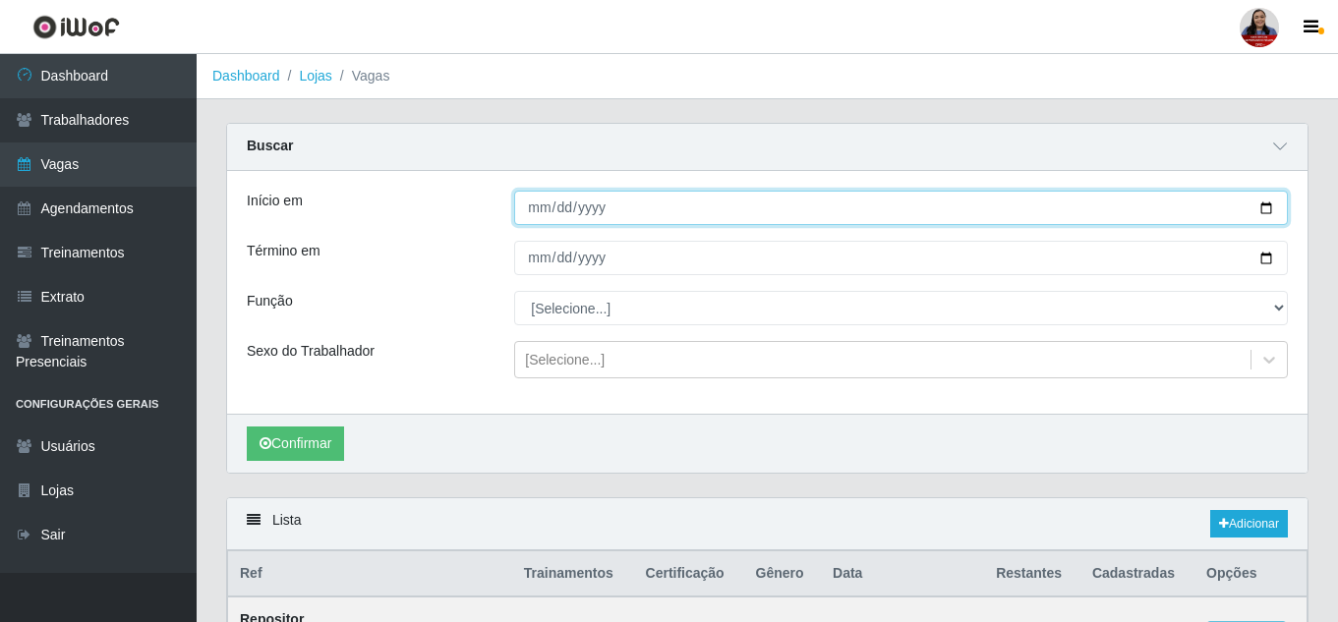
click at [1265, 208] on input "[DATE]" at bounding box center [901, 208] width 774 height 34
type input "[DATE]"
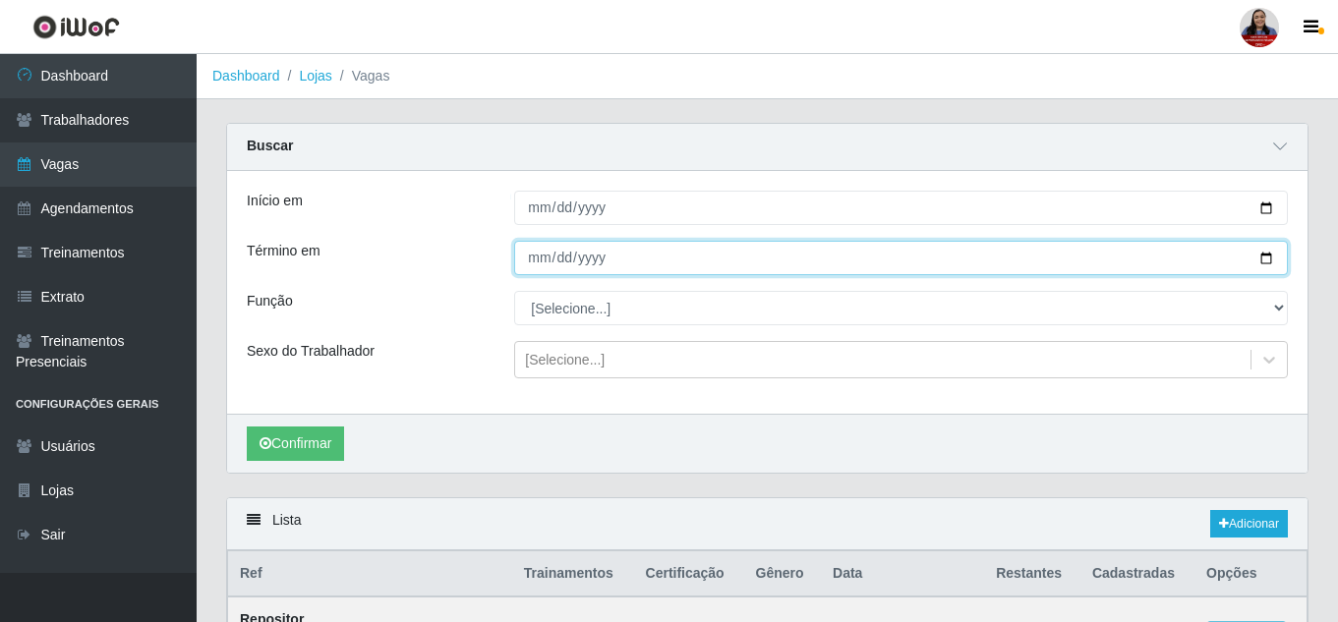
click at [1264, 255] on input "[DATE]" at bounding box center [901, 258] width 774 height 34
type input "[DATE]"
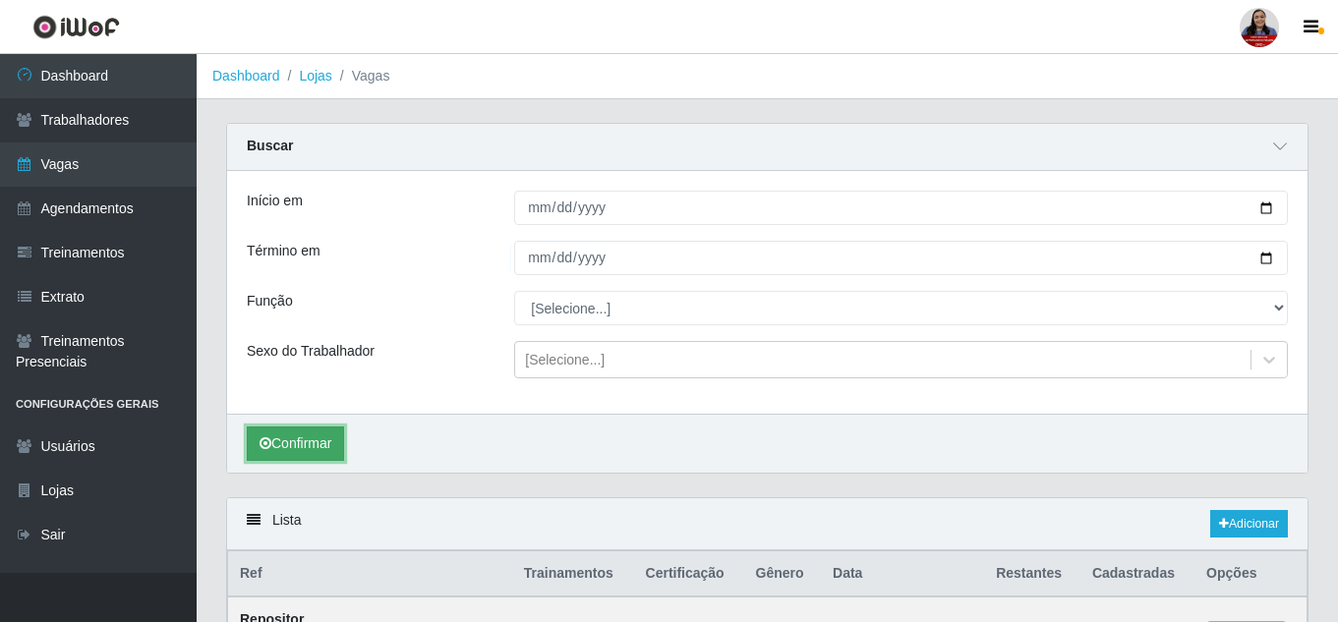
click at [318, 454] on button "Confirmar" at bounding box center [295, 444] width 97 height 34
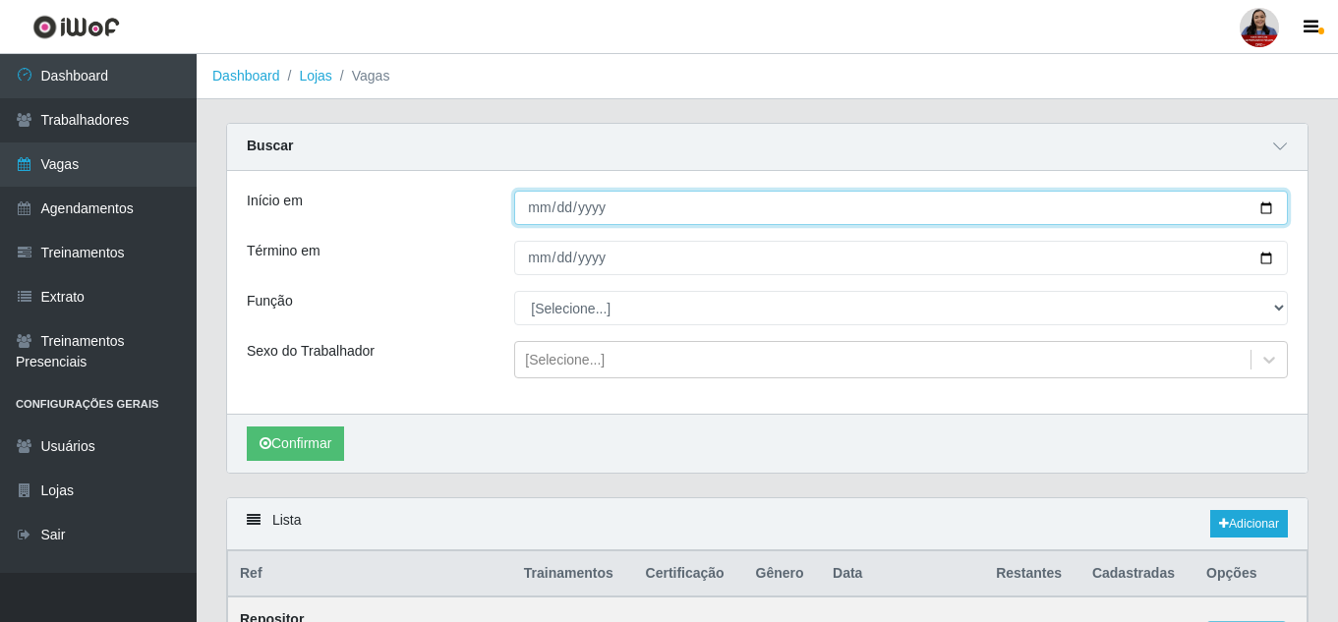
click at [1269, 207] on input "[DATE]" at bounding box center [901, 208] width 774 height 34
type input "2025-09-17"
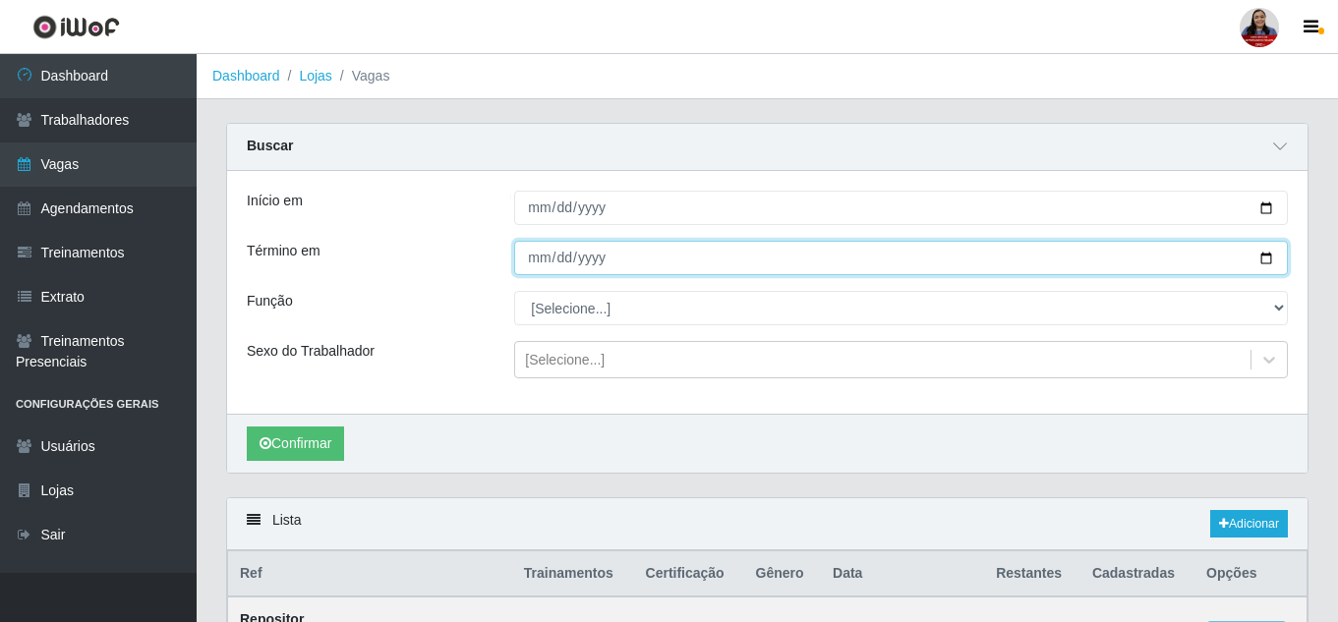
click at [1267, 265] on input "[DATE]" at bounding box center [901, 258] width 774 height 34
type input "2025-09-17"
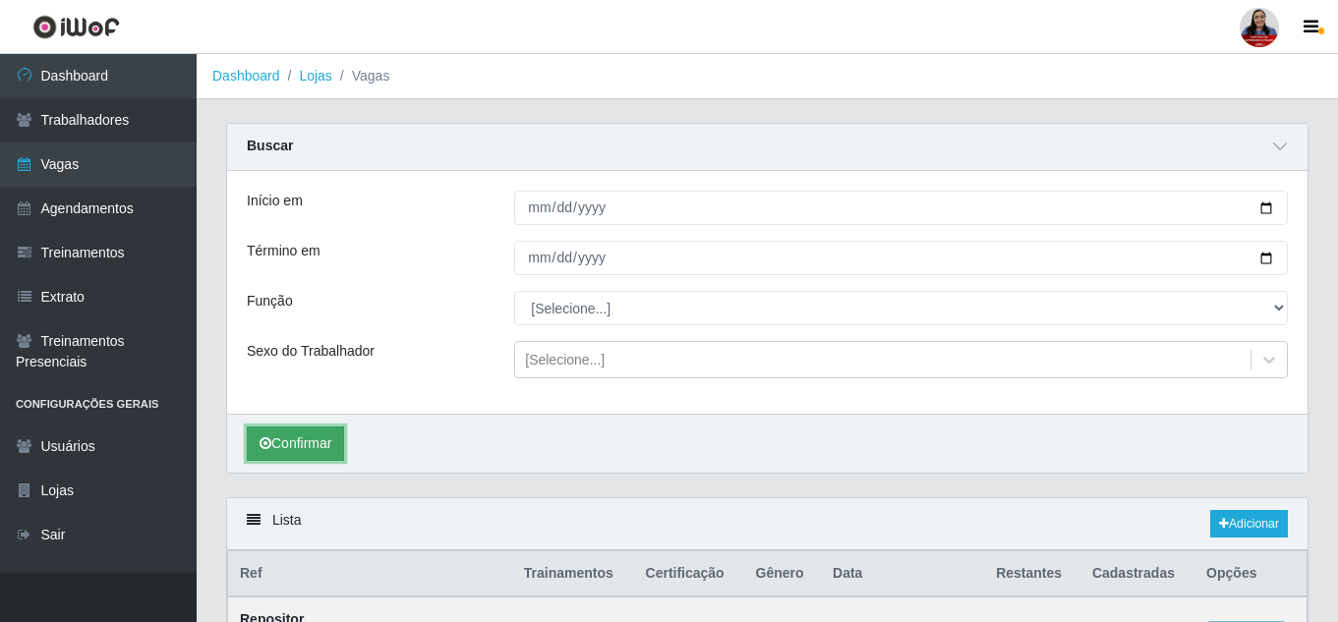
click at [322, 437] on button "Confirmar" at bounding box center [295, 444] width 97 height 34
